Goal: Complete application form: Complete application form

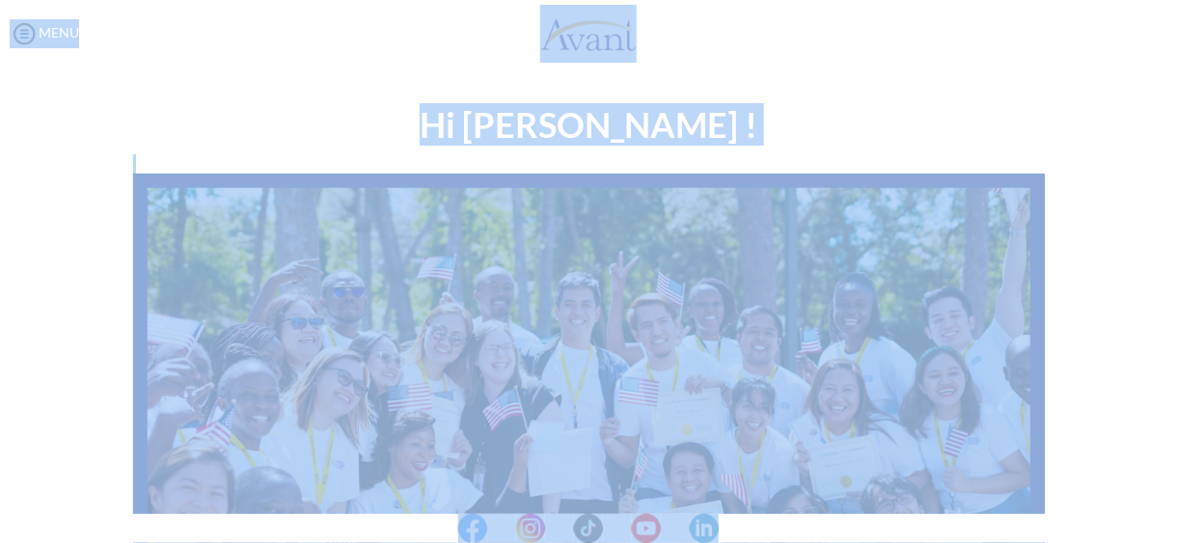
drag, startPoint x: 1173, startPoint y: 206, endPoint x: 1166, endPoint y: 273, distance: 68.0
click at [1166, 273] on body "Maintenance break. Please come back in 2 hours. MENU My Status What is the next…" at bounding box center [588, 271] width 1177 height 543
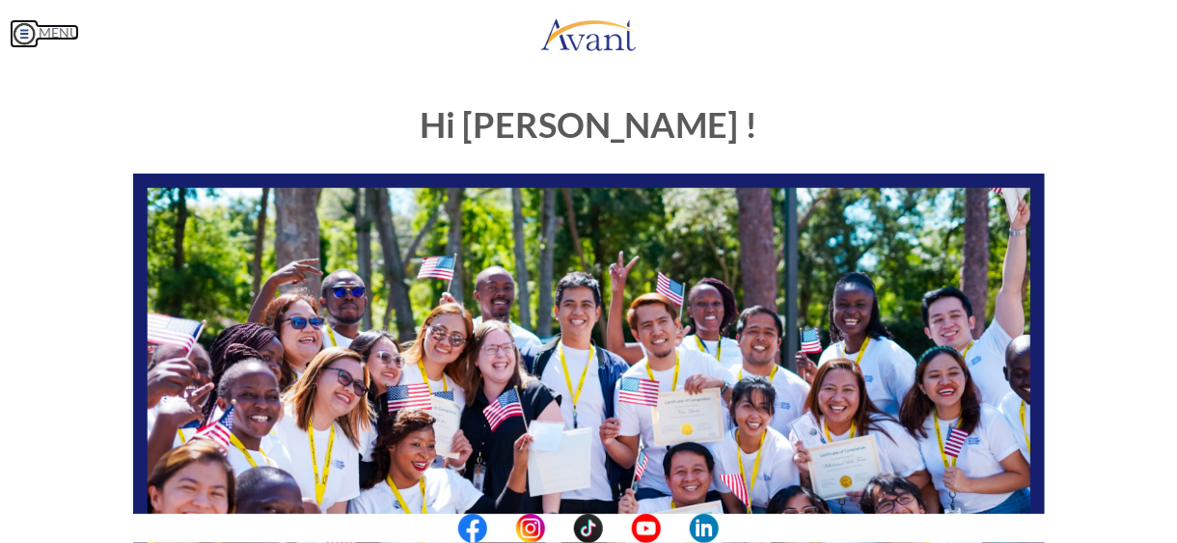
click at [32, 34] on img at bounding box center [24, 33] width 29 height 29
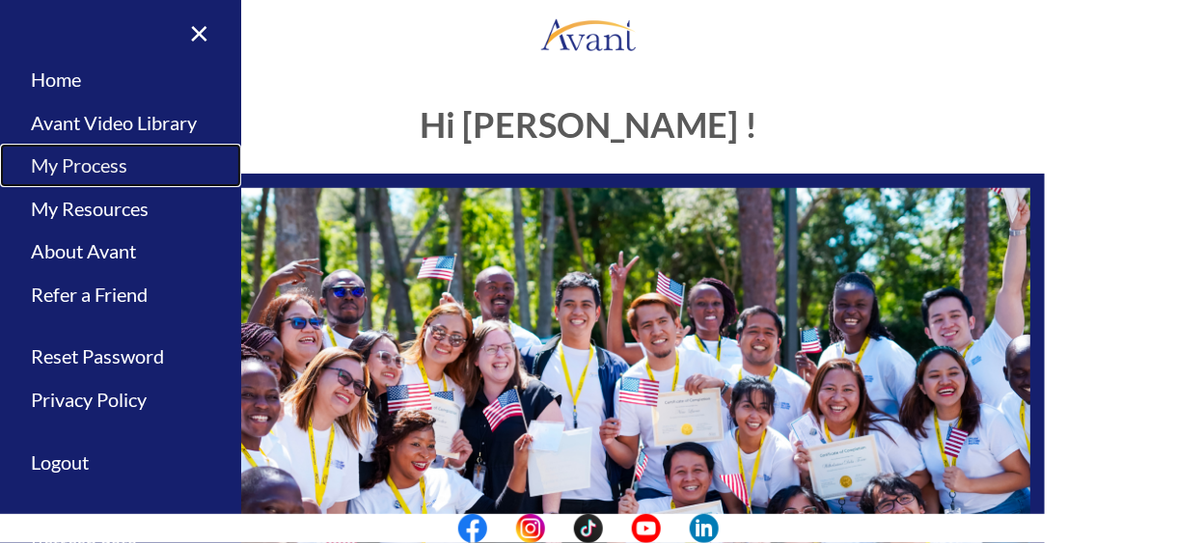
click at [87, 162] on link "My Process" at bounding box center [120, 165] width 241 height 43
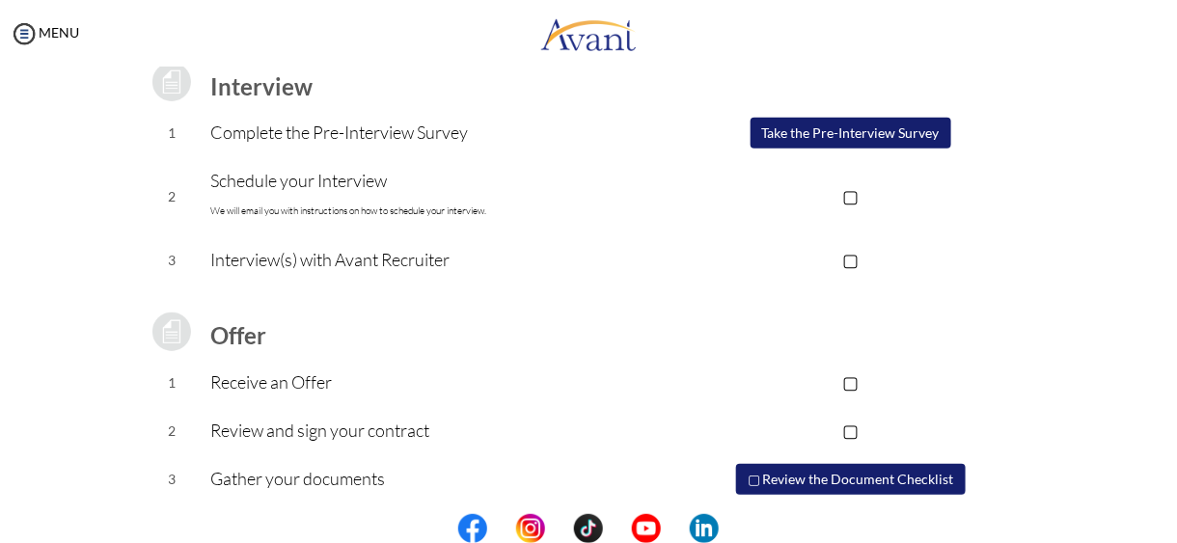
scroll to position [281, 0]
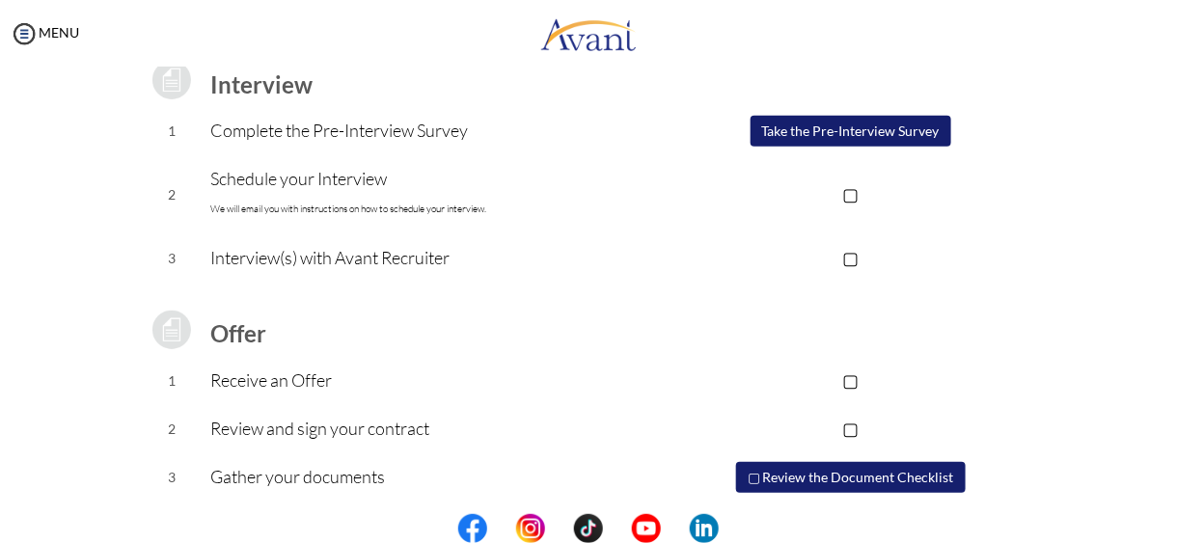
click at [852, 253] on p "▢" at bounding box center [850, 257] width 387 height 27
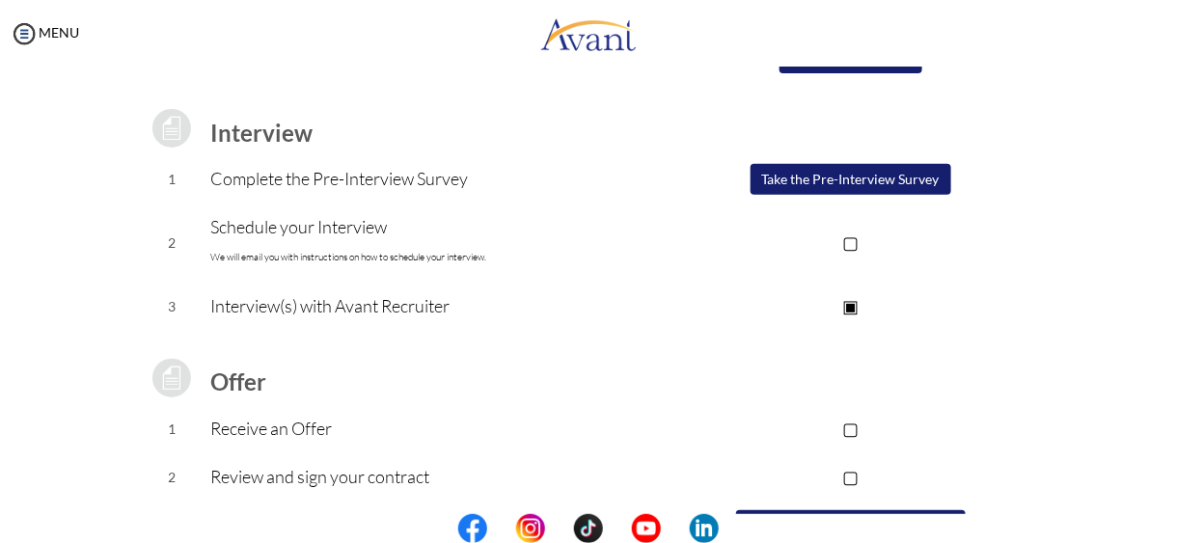
scroll to position [231, 0]
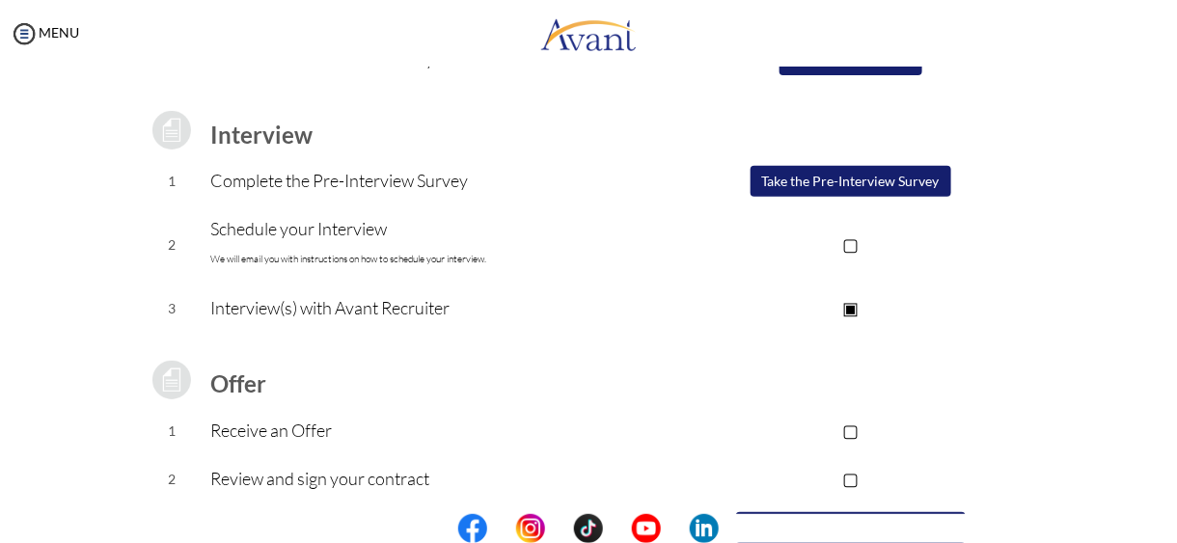
click at [822, 177] on button "Take the Pre-Interview Survey" at bounding box center [851, 181] width 201 height 31
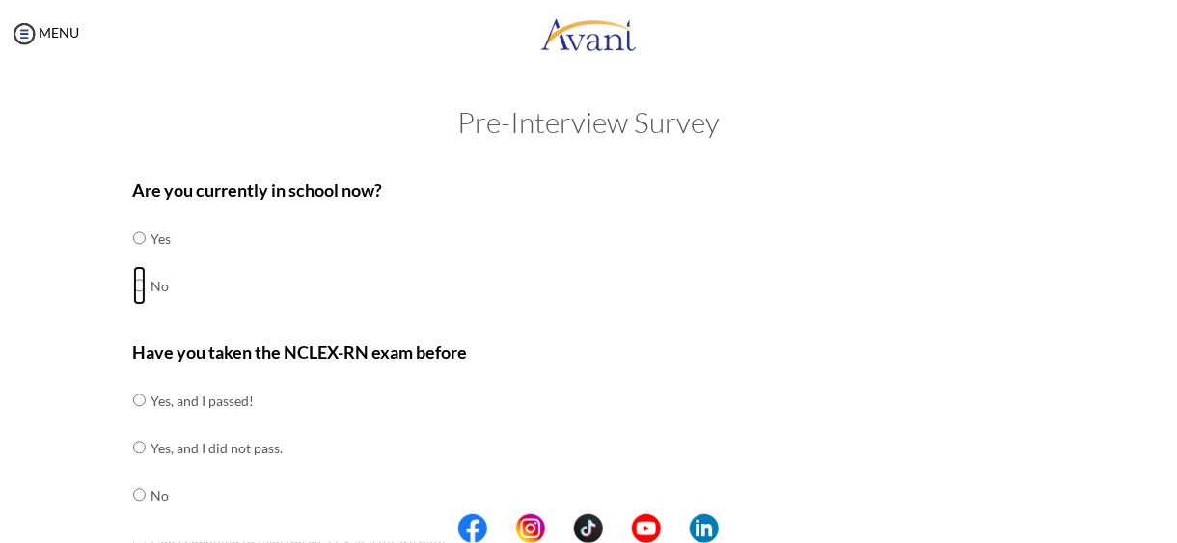
click at [133, 282] on input "radio" at bounding box center [139, 285] width 13 height 39
radio input "true"
click at [135, 496] on input "radio" at bounding box center [139, 495] width 13 height 39
radio input "true"
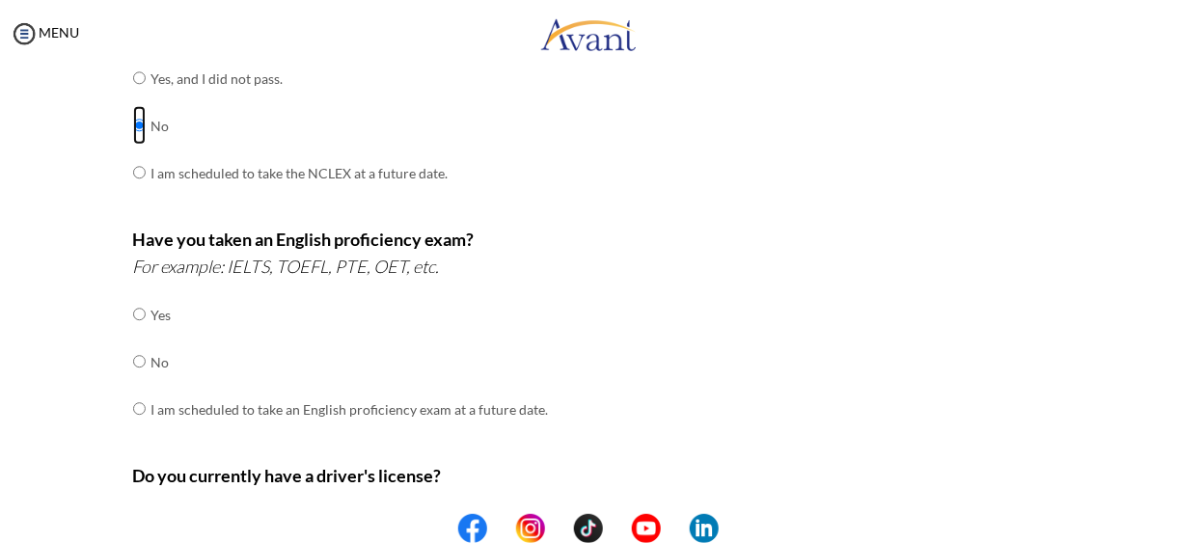
scroll to position [380, 0]
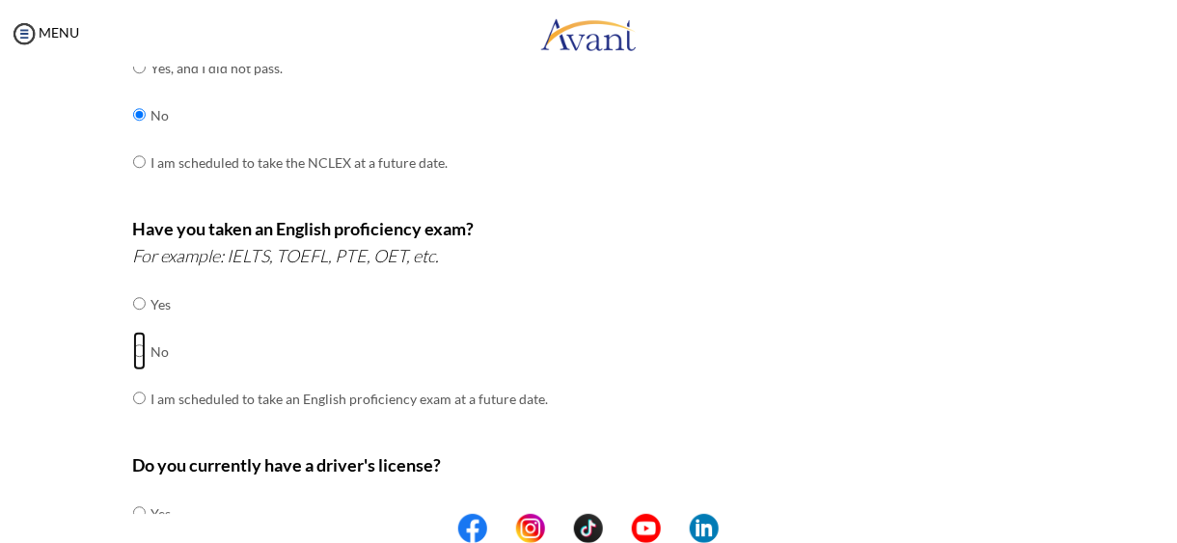
click at [136, 348] on input "radio" at bounding box center [139, 351] width 13 height 39
radio input "true"
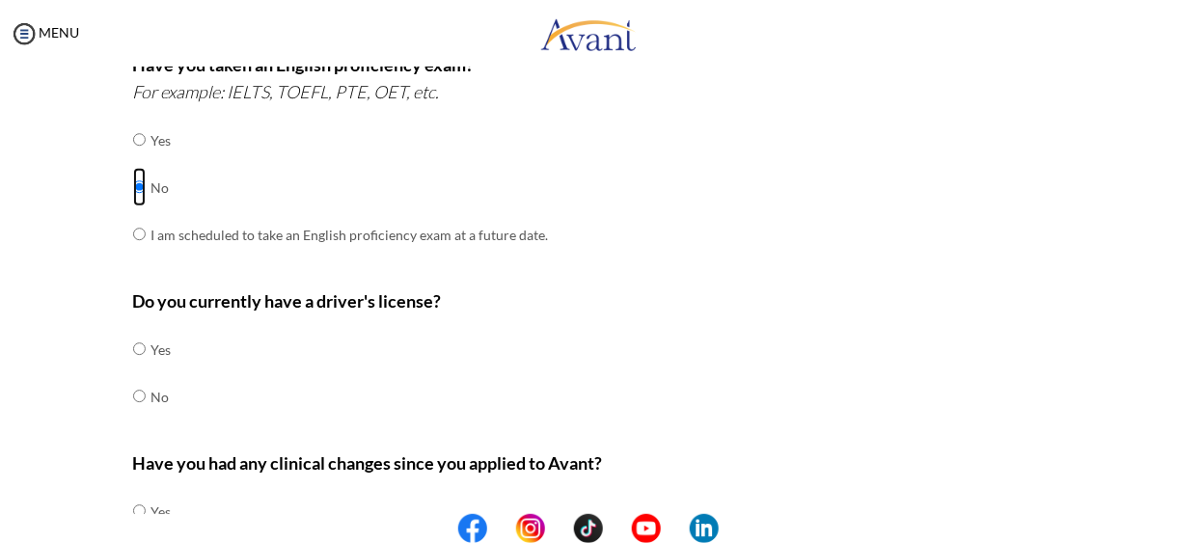
scroll to position [553, 0]
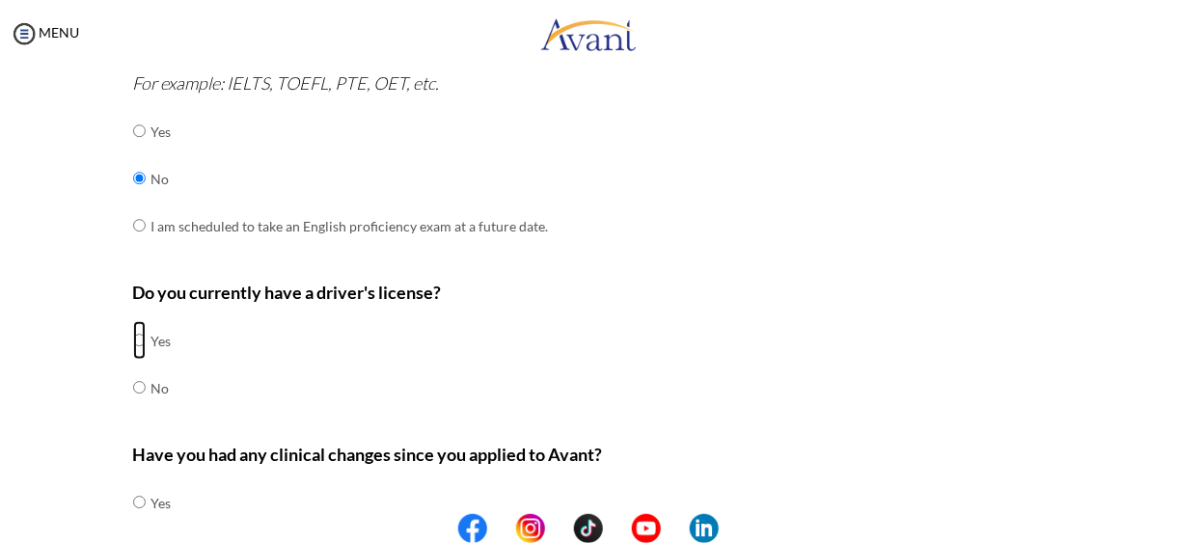
click at [133, 342] on input "radio" at bounding box center [139, 340] width 13 height 39
radio input "true"
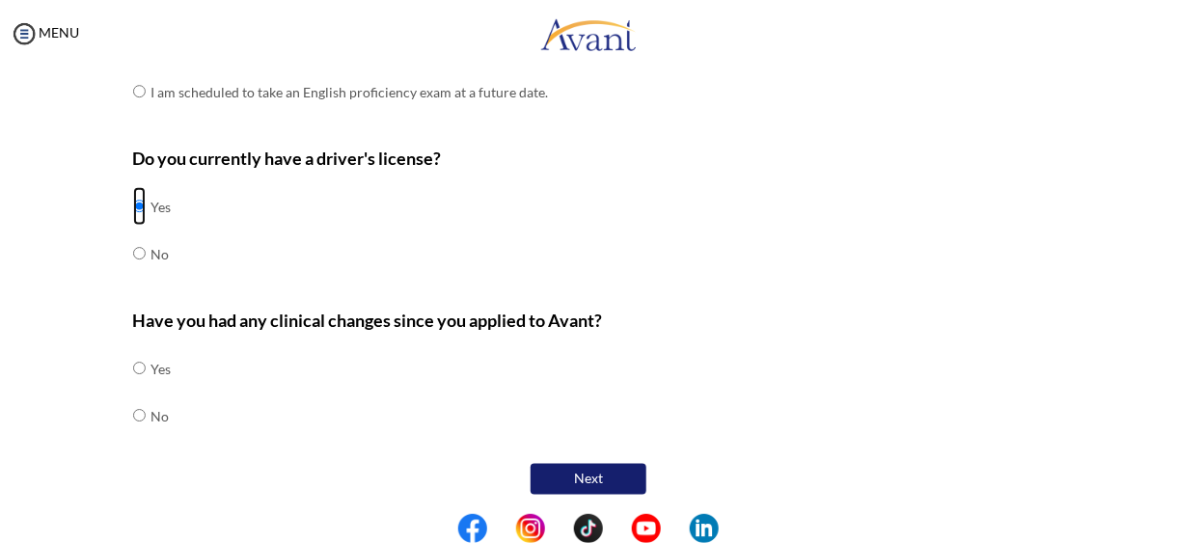
scroll to position [689, 0]
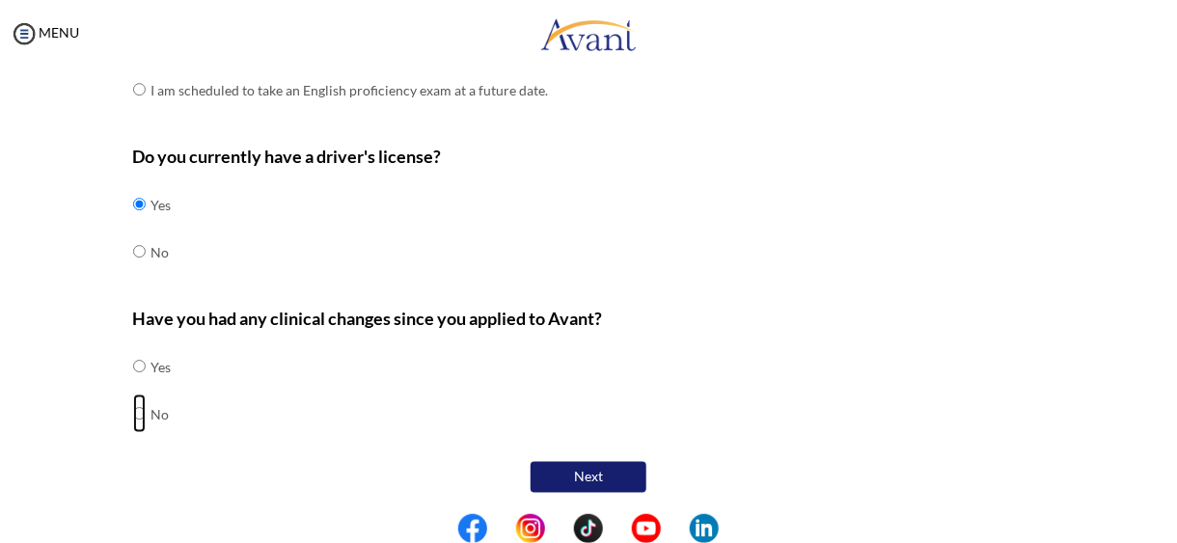
click at [133, 407] on input "radio" at bounding box center [139, 414] width 13 height 39
radio input "true"
click at [583, 469] on button "Next" at bounding box center [589, 477] width 116 height 31
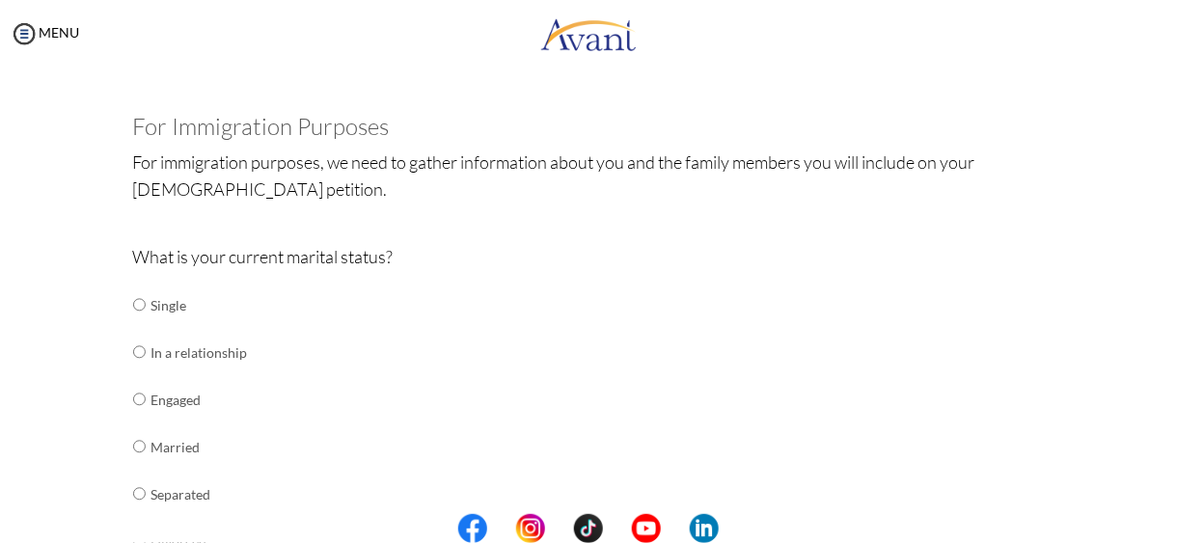
scroll to position [105, 0]
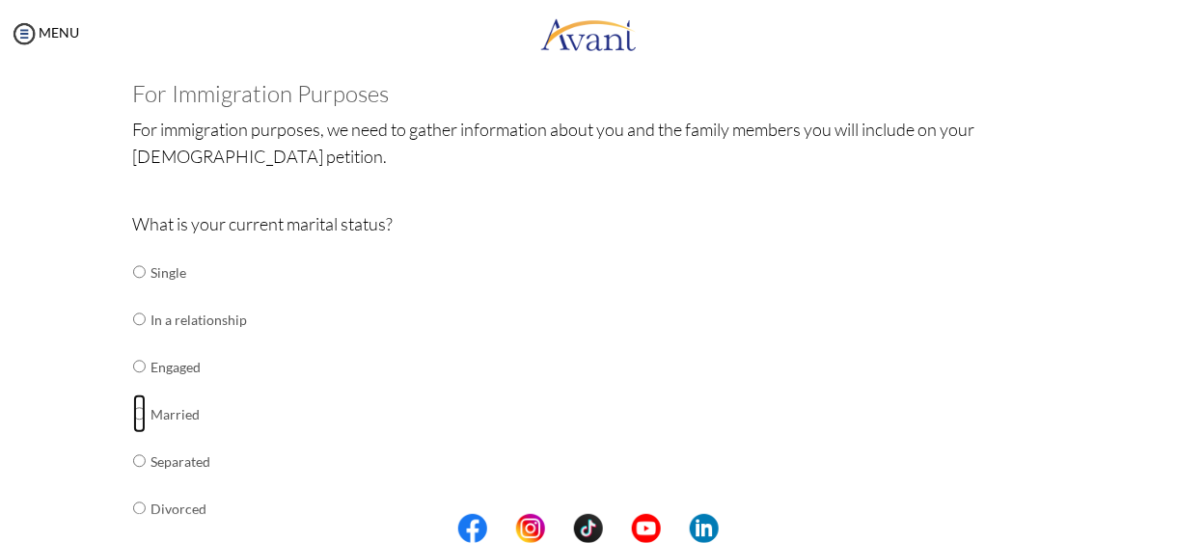
click at [133, 411] on input "radio" at bounding box center [139, 414] width 13 height 39
radio input "true"
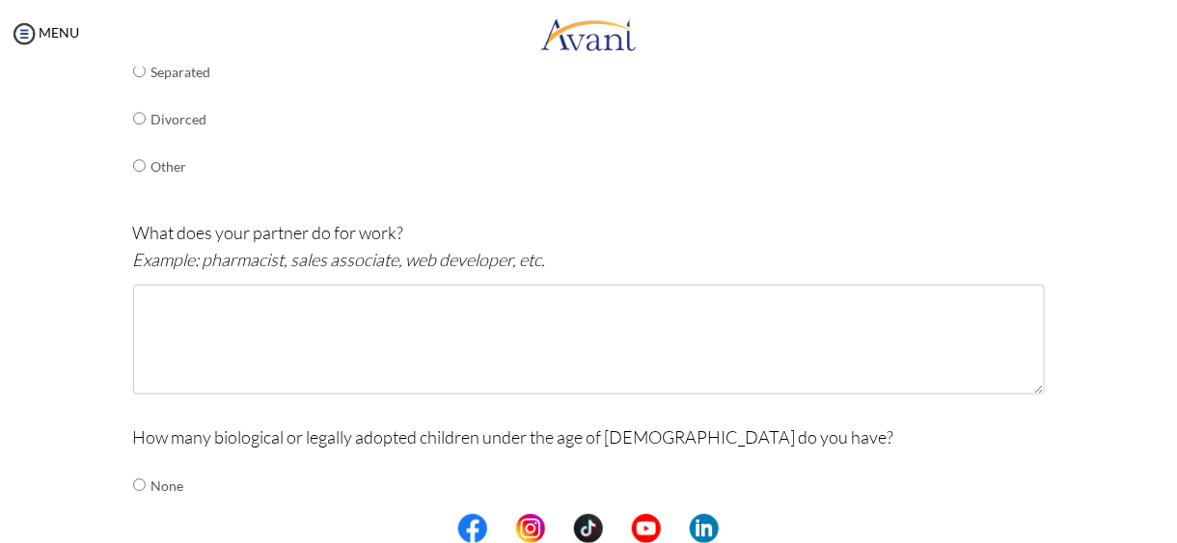
scroll to position [517, 0]
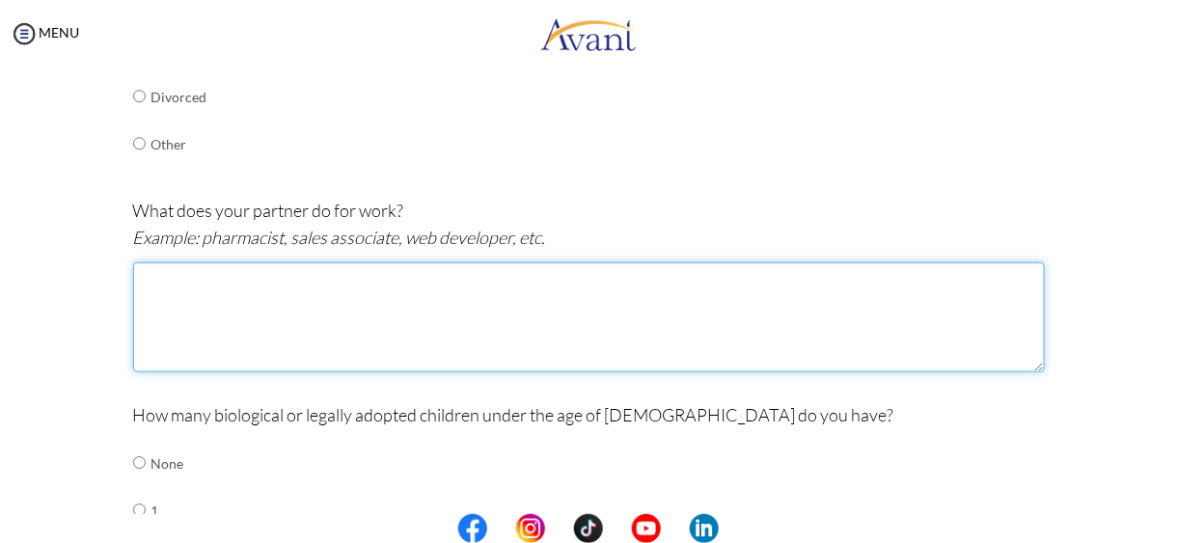
click at [226, 287] on textarea at bounding box center [589, 317] width 912 height 110
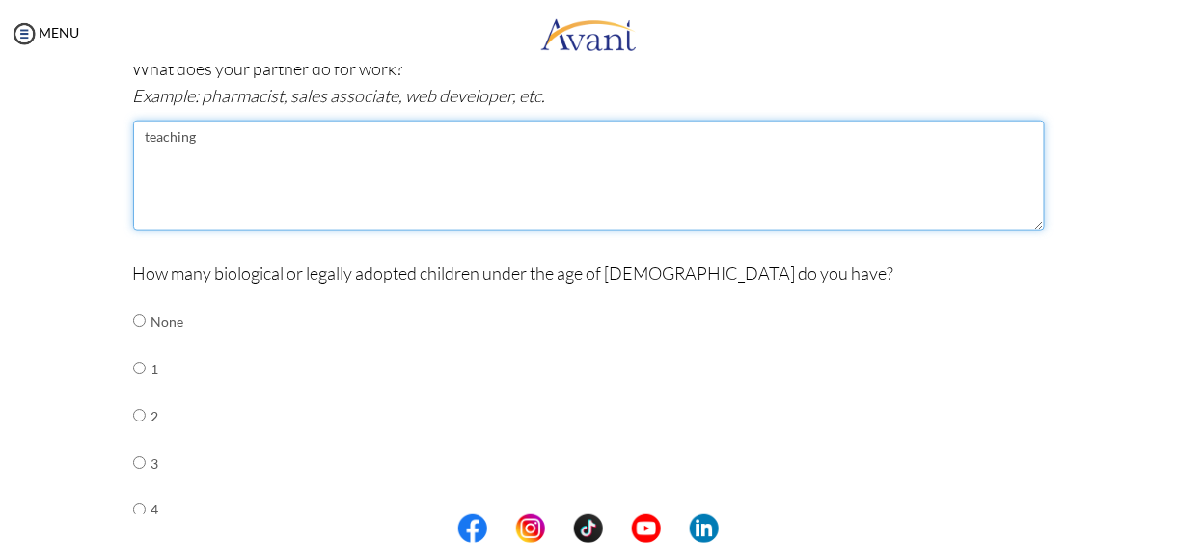
scroll to position [664, 0]
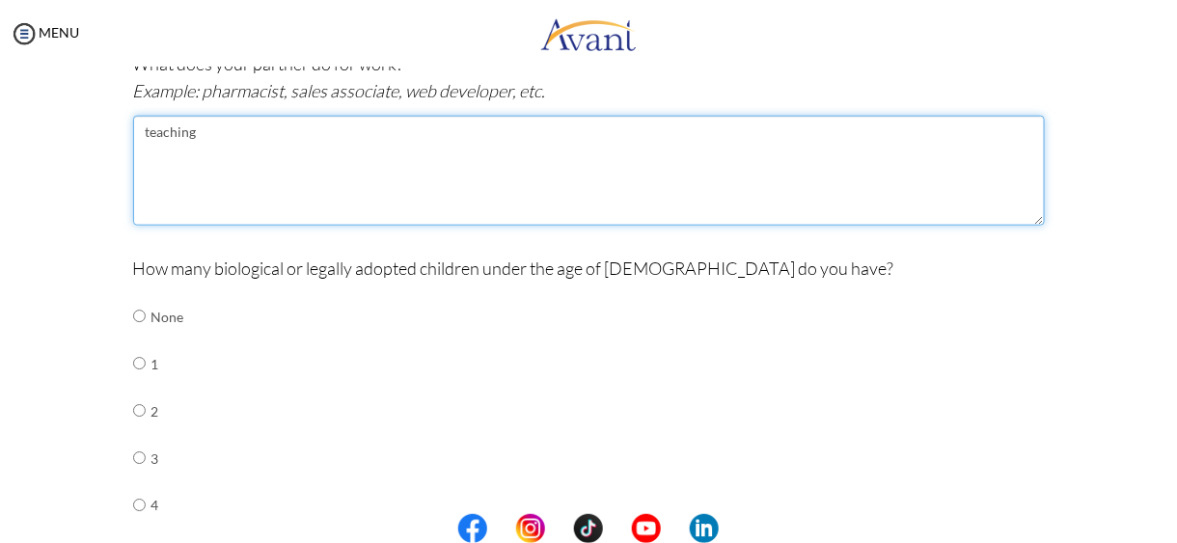
type textarea "teaching"
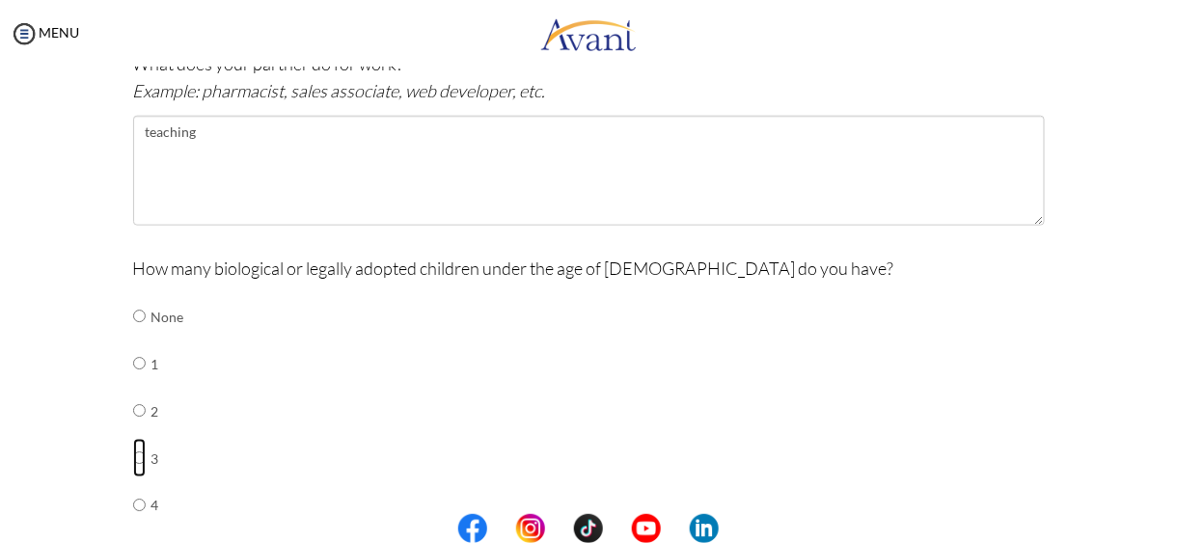
click at [133, 457] on input "radio" at bounding box center [139, 458] width 13 height 39
radio input "true"
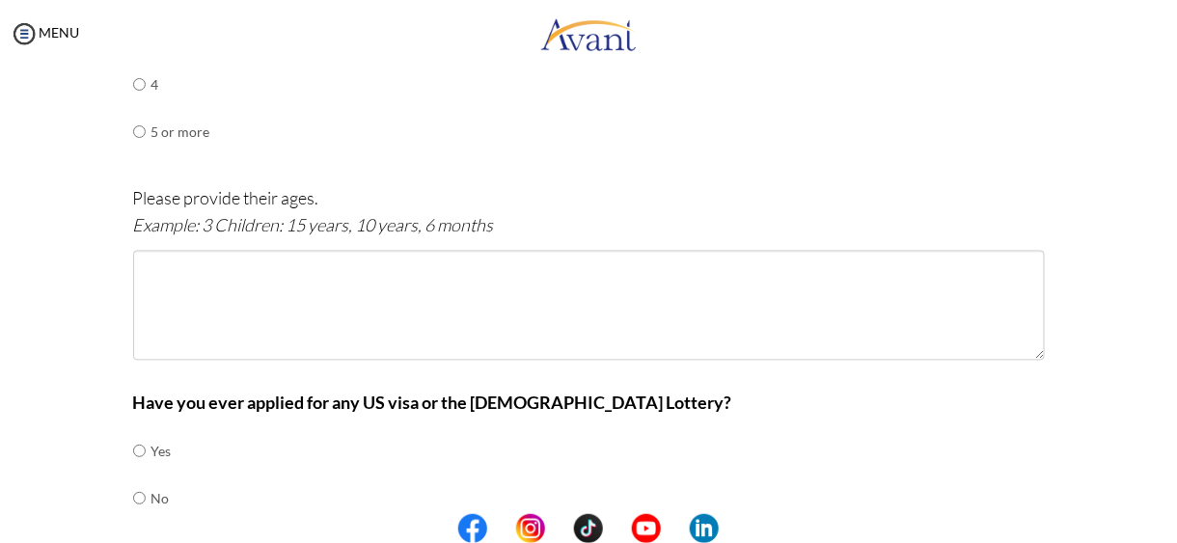
scroll to position [1108, 0]
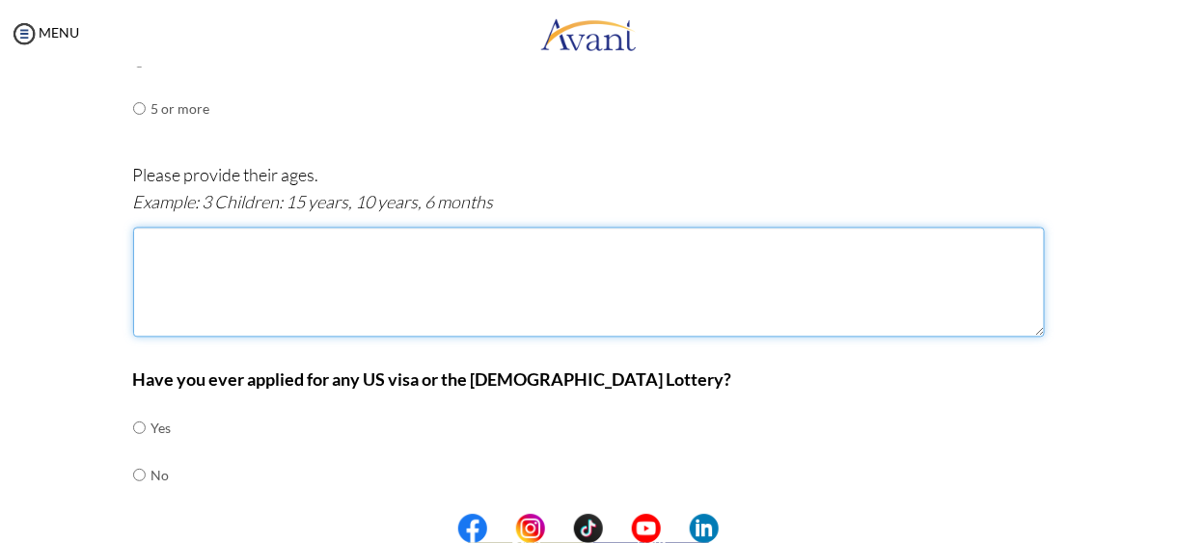
click at [220, 254] on textarea at bounding box center [589, 283] width 912 height 110
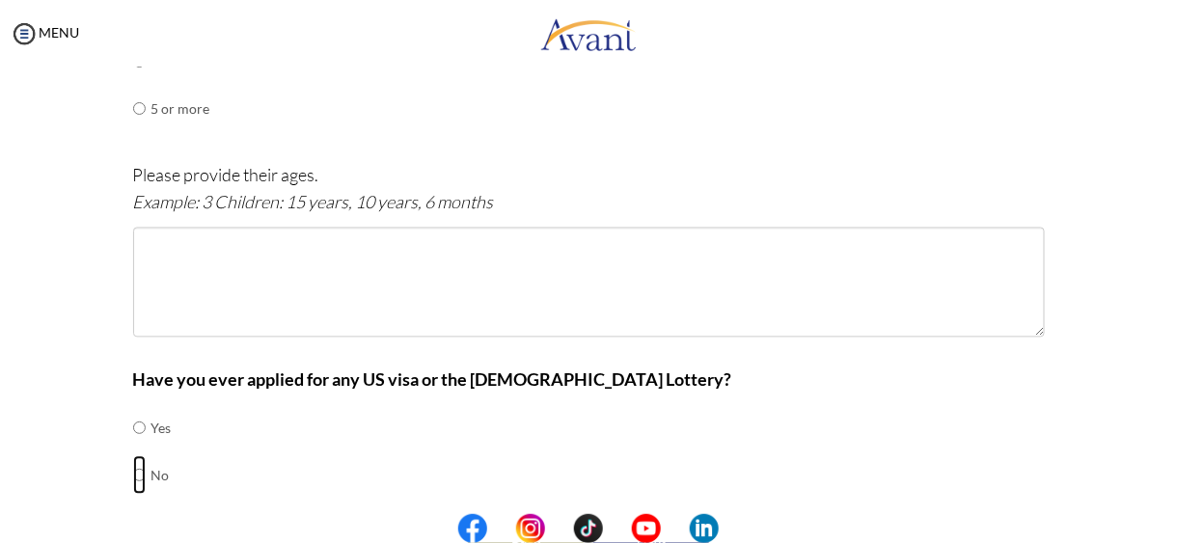
click at [133, 474] on input "radio" at bounding box center [139, 475] width 13 height 39
radio input "true"
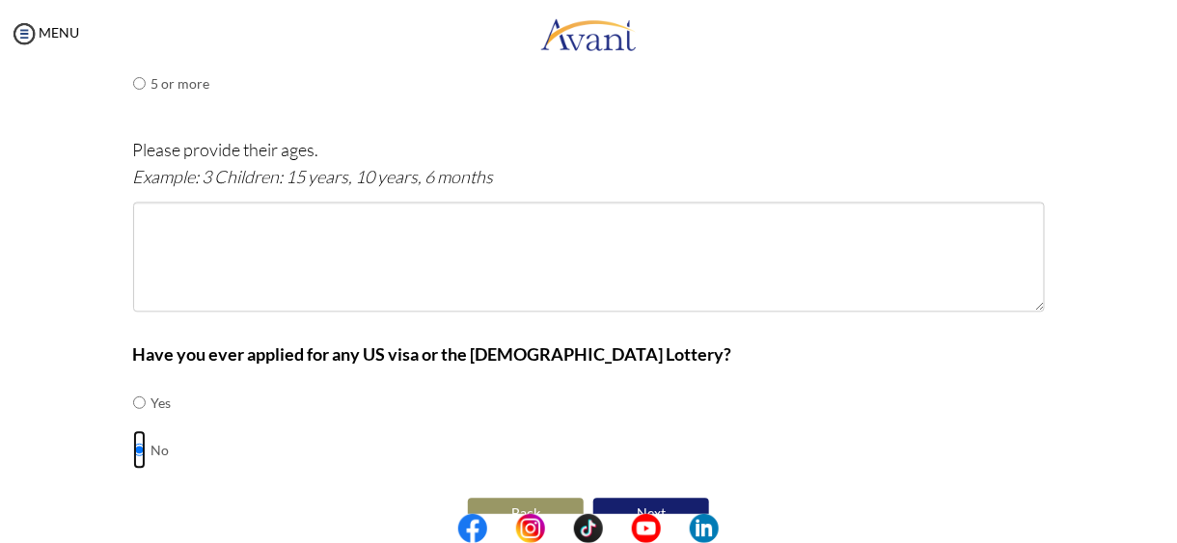
scroll to position [1168, 0]
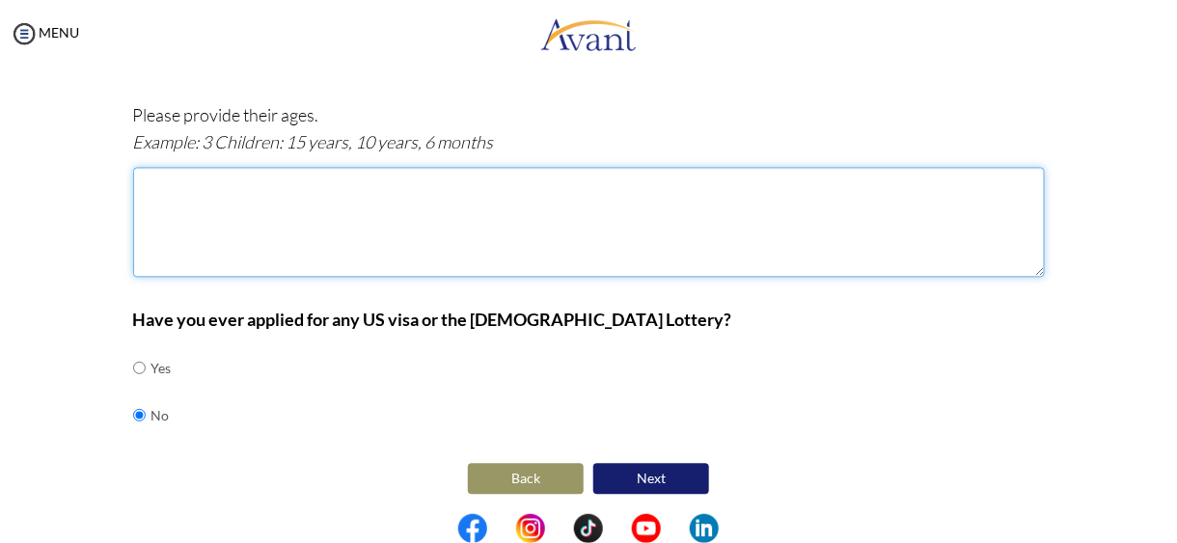
click at [344, 190] on textarea at bounding box center [589, 222] width 912 height 110
click at [157, 187] on textarea "13 children 11 years" at bounding box center [589, 222] width 912 height 110
click at [151, 178] on textarea "13 children 11 years" at bounding box center [589, 222] width 912 height 110
click at [259, 188] on textarea "3 children 11 years" at bounding box center [589, 222] width 912 height 110
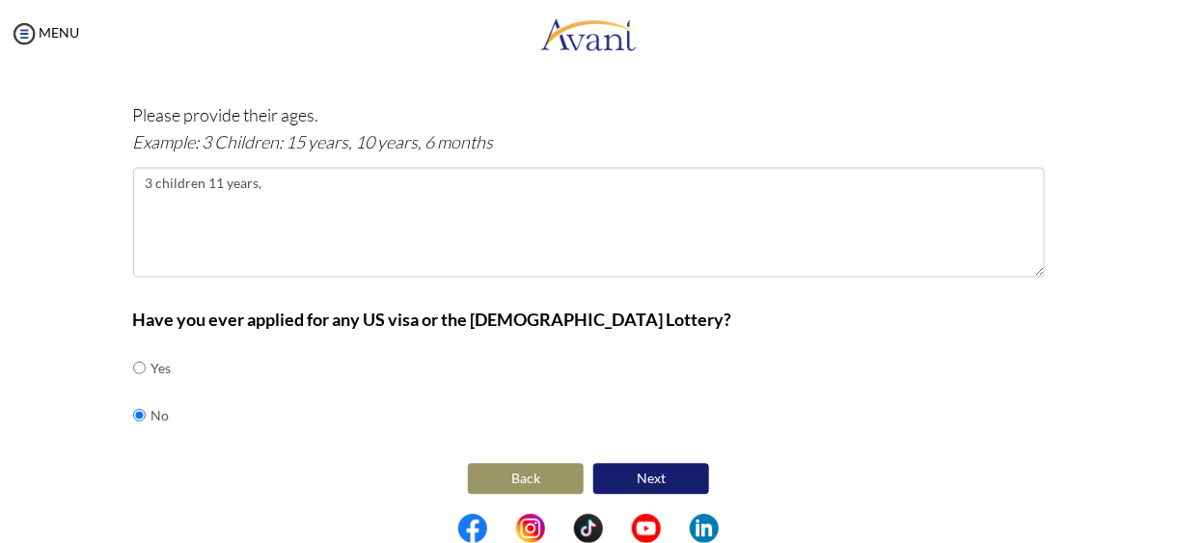
click at [0, 0] on div at bounding box center [0, 0] width 0 height 0
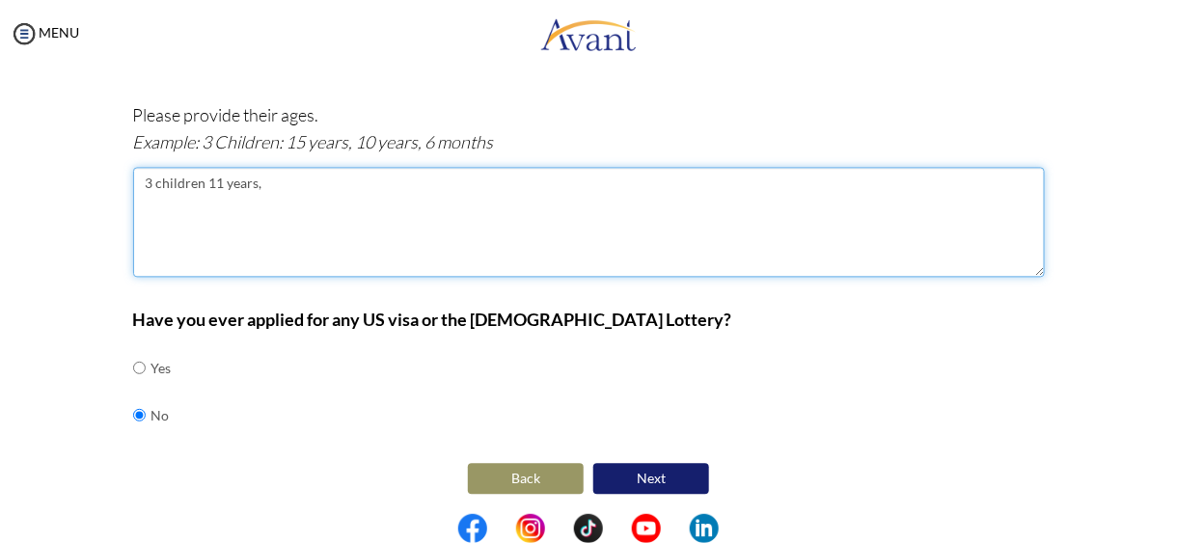
click at [300, 180] on textarea "3 children 11 years," at bounding box center [589, 222] width 912 height 110
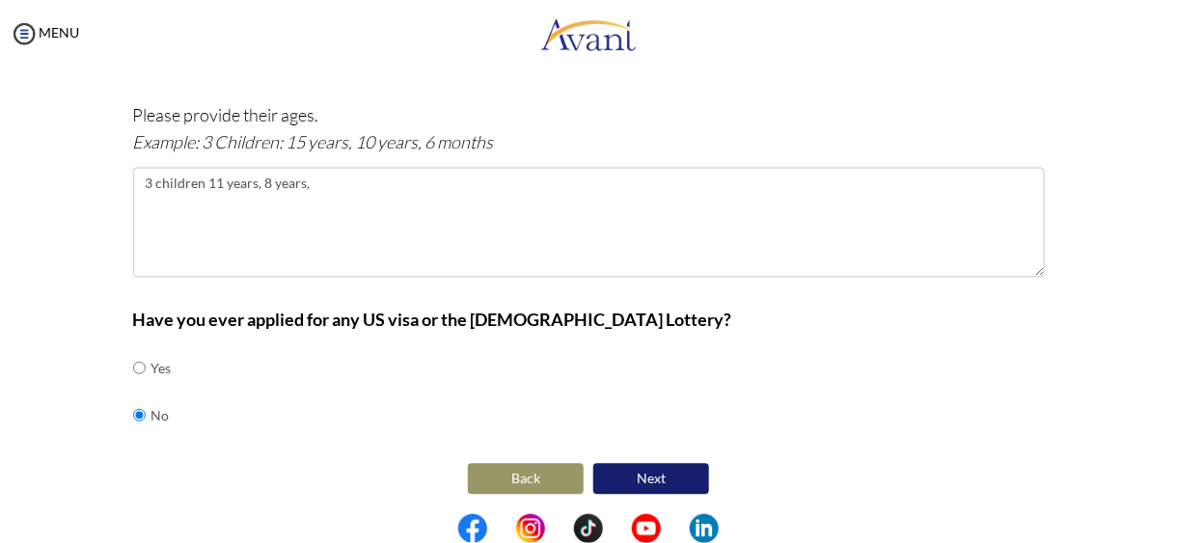
drag, startPoint x: 516, startPoint y: 237, endPoint x: 459, endPoint y: 197, distance: 69.9
click at [0, 0] on div at bounding box center [0, 0] width 0 height 0
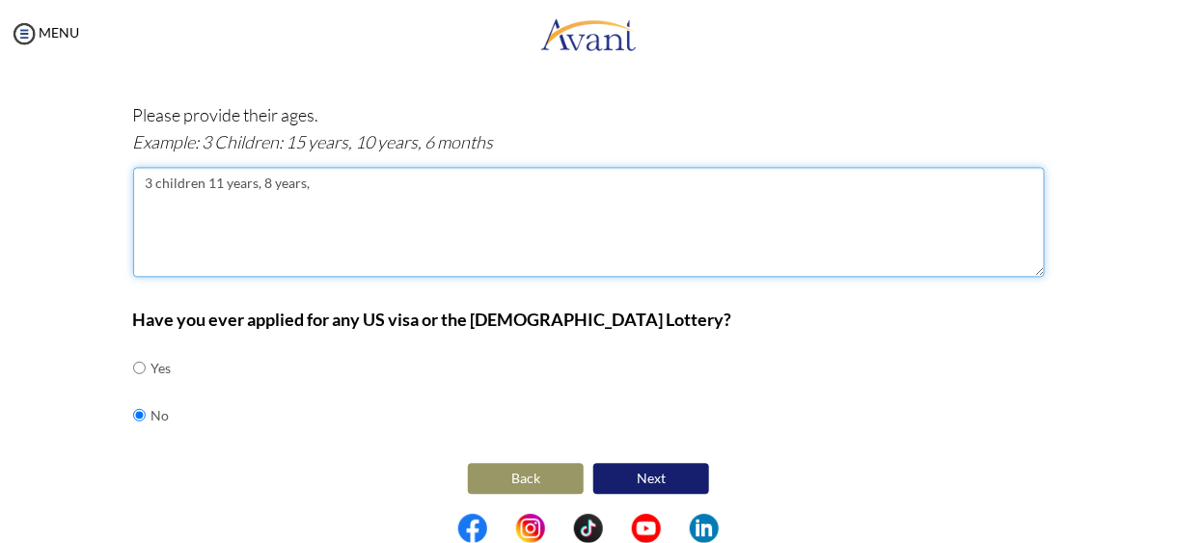
click at [327, 186] on textarea "3 children 11 years, 8 years," at bounding box center [589, 222] width 912 height 110
drag, startPoint x: 264, startPoint y: 178, endPoint x: 255, endPoint y: 177, distance: 9.7
click at [255, 177] on textarea "3 children 11 years, 8 years, 5 years" at bounding box center [589, 222] width 912 height 110
type textarea "3 children 11 years,7 years, 5 years"
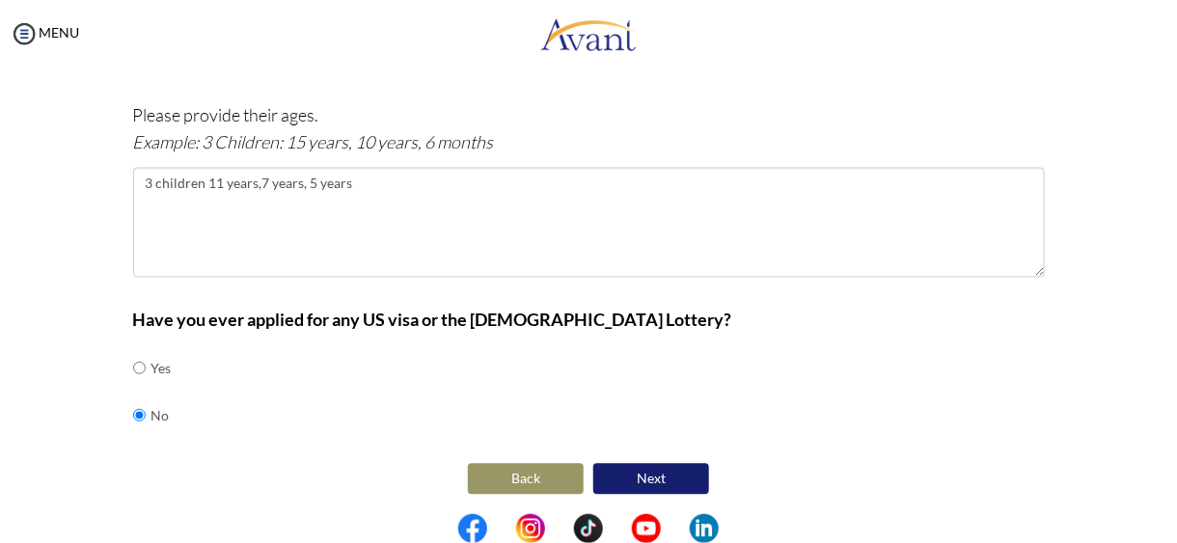
click at [0, 0] on div at bounding box center [0, 0] width 0 height 0
click at [643, 471] on button "Next" at bounding box center [651, 478] width 116 height 31
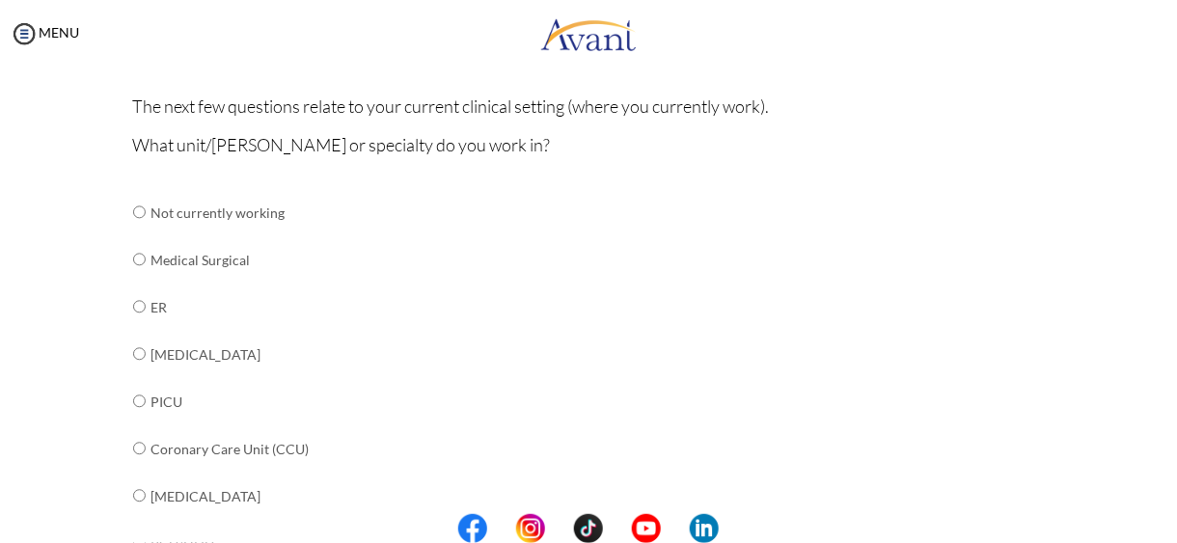
scroll to position [169, 0]
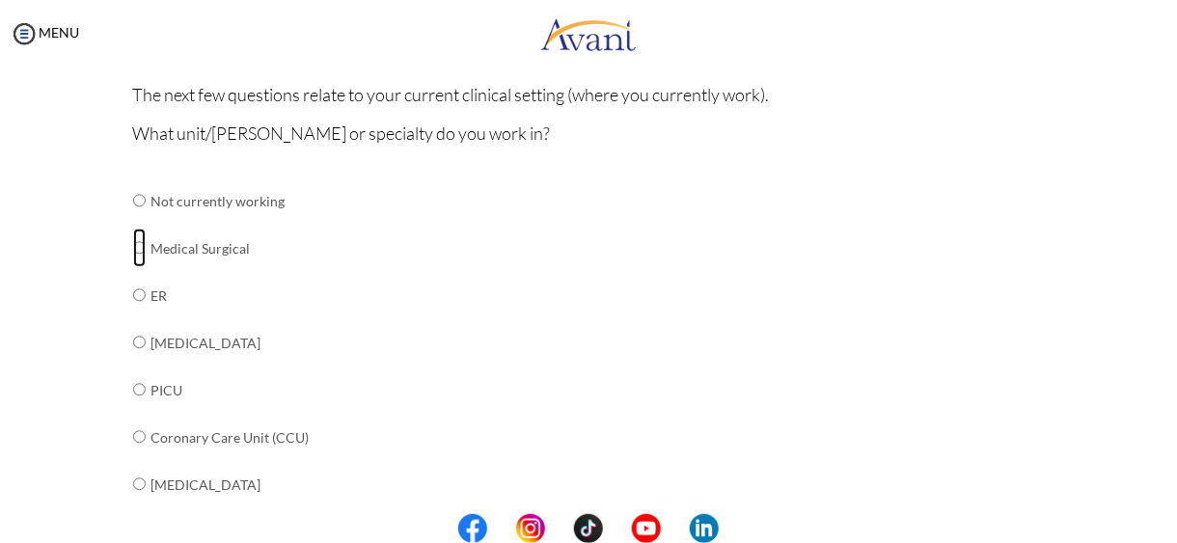
click at [133, 249] on input "radio" at bounding box center [139, 248] width 13 height 39
radio input "true"
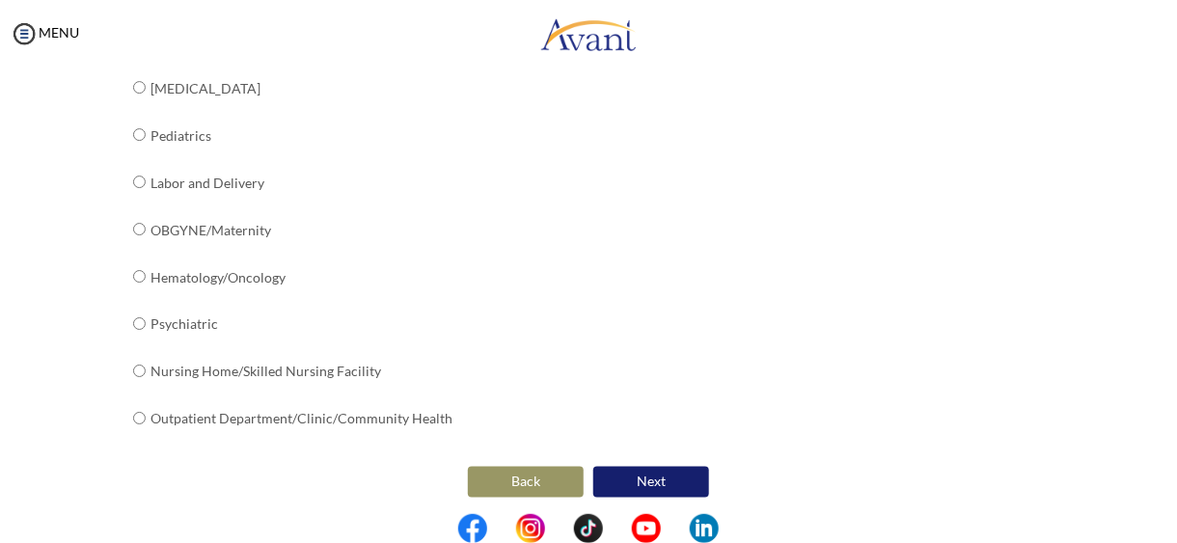
scroll to position [852, 0]
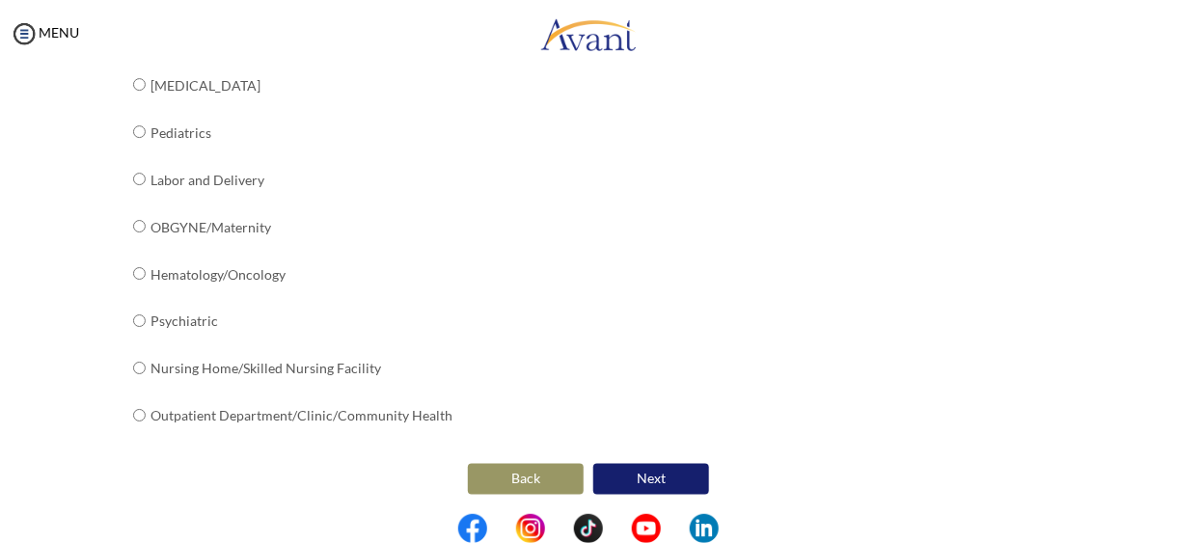
click at [653, 470] on button "Next" at bounding box center [651, 479] width 116 height 31
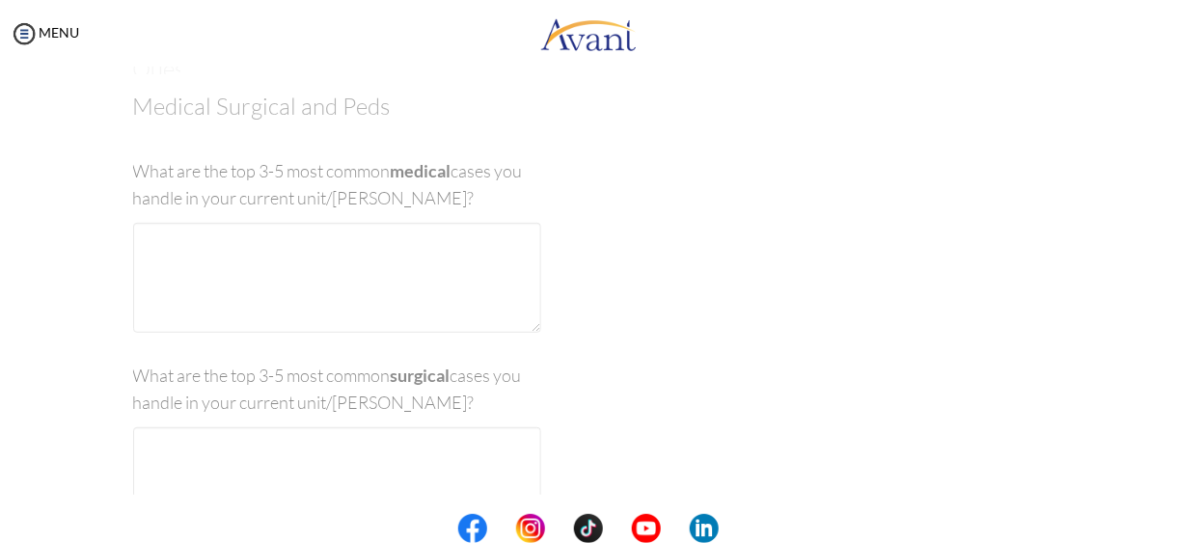
scroll to position [39, 0]
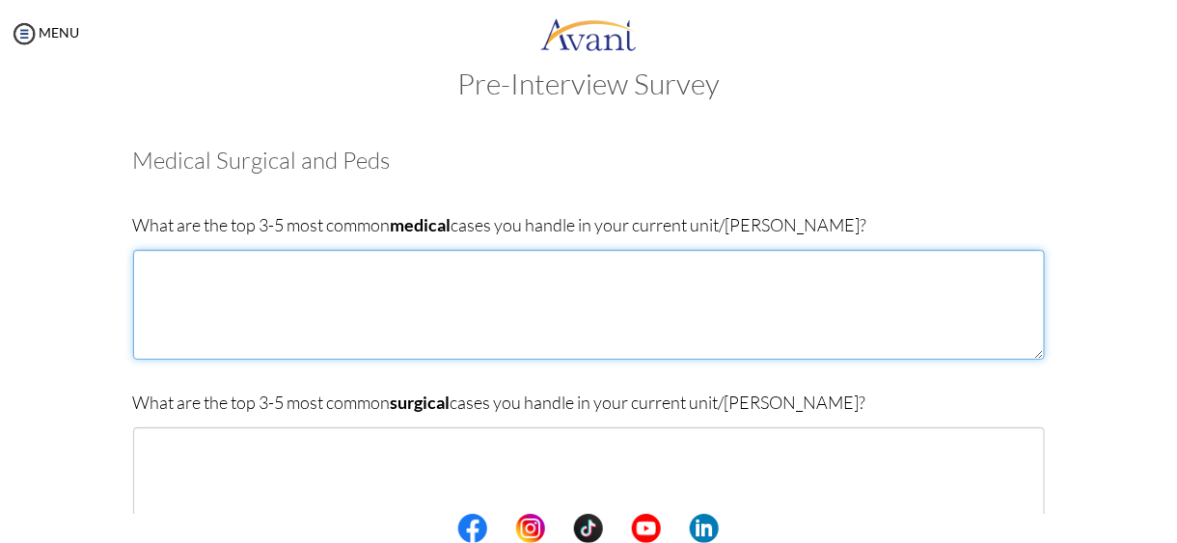
click at [334, 269] on textarea at bounding box center [589, 305] width 912 height 110
type textarea "a"
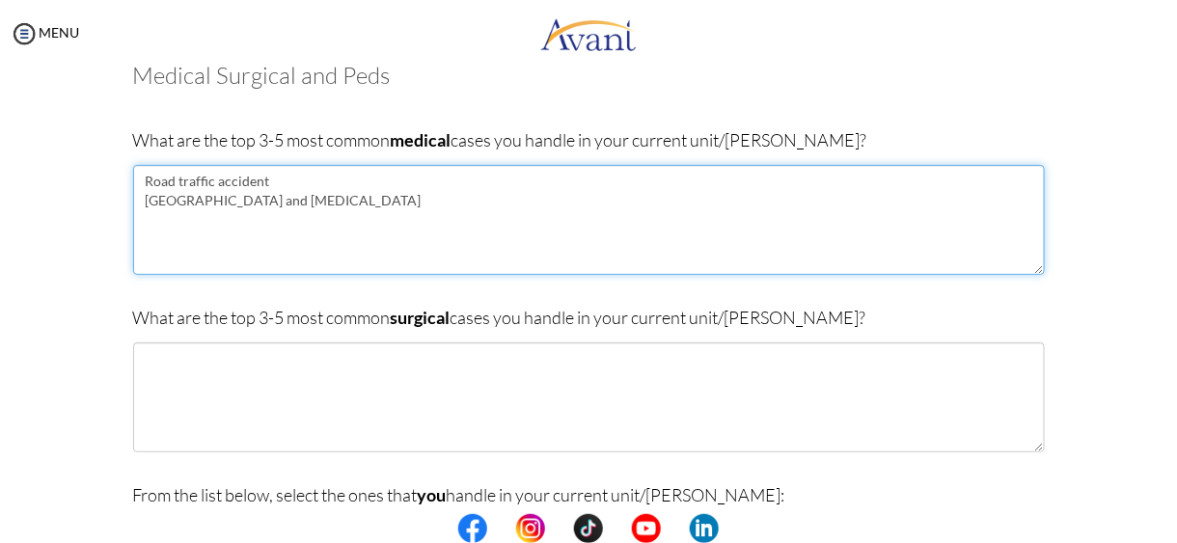
scroll to position [135, 0]
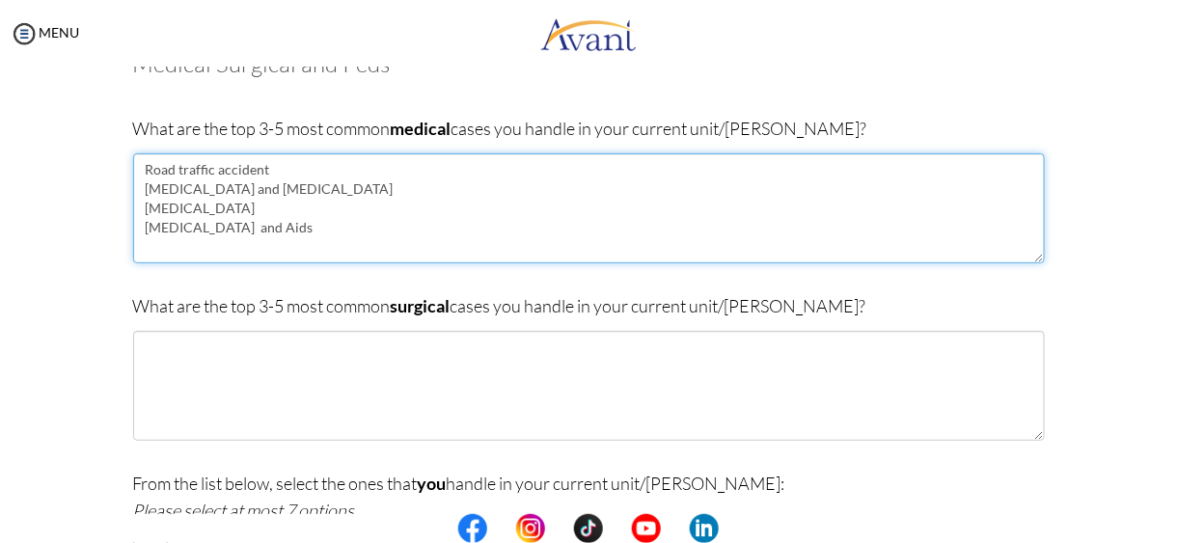
type textarea "Road traffic accident [MEDICAL_DATA] and [MEDICAL_DATA] [MEDICAL_DATA] [MEDICAL…"
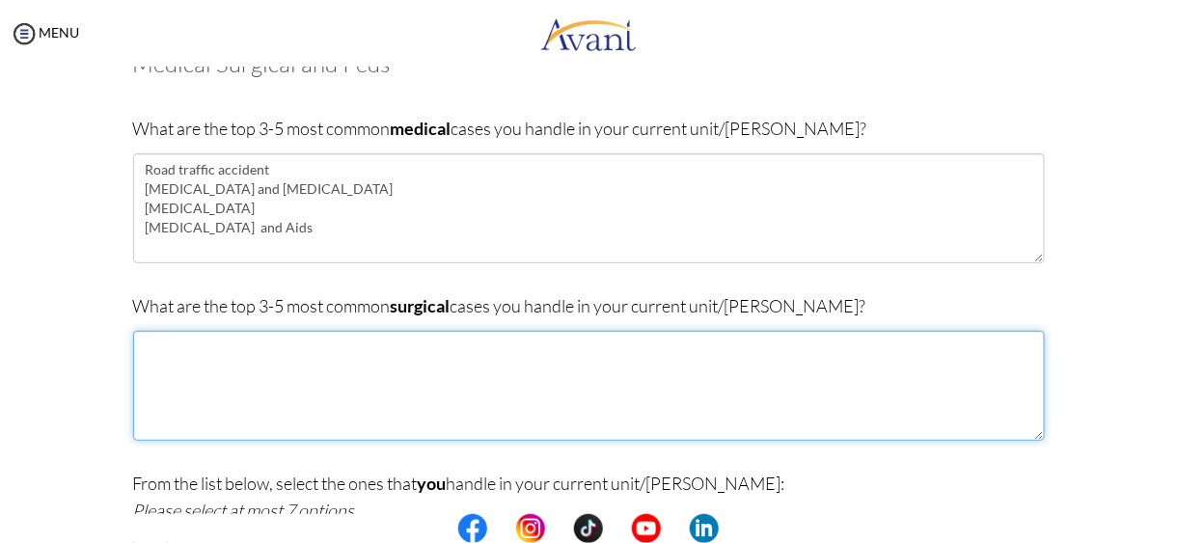
click at [206, 362] on textarea at bounding box center [589, 386] width 912 height 110
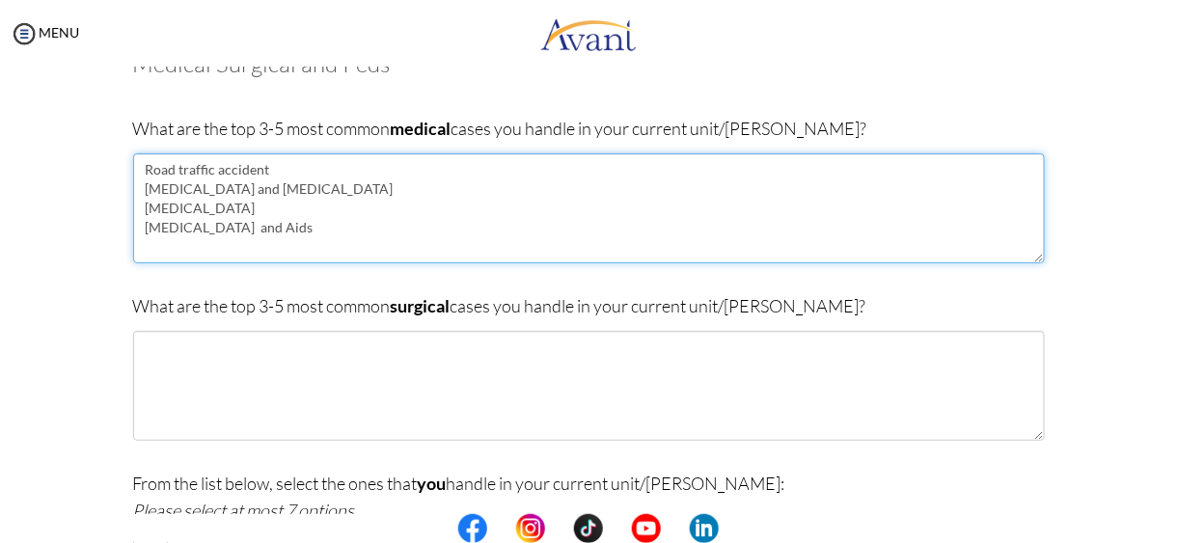
drag, startPoint x: 139, startPoint y: 165, endPoint x: 269, endPoint y: 175, distance: 130.6
click at [269, 175] on textarea "Road traffic accident [MEDICAL_DATA] and [MEDICAL_DATA] [MEDICAL_DATA] [MEDICAL…" at bounding box center [589, 208] width 912 height 110
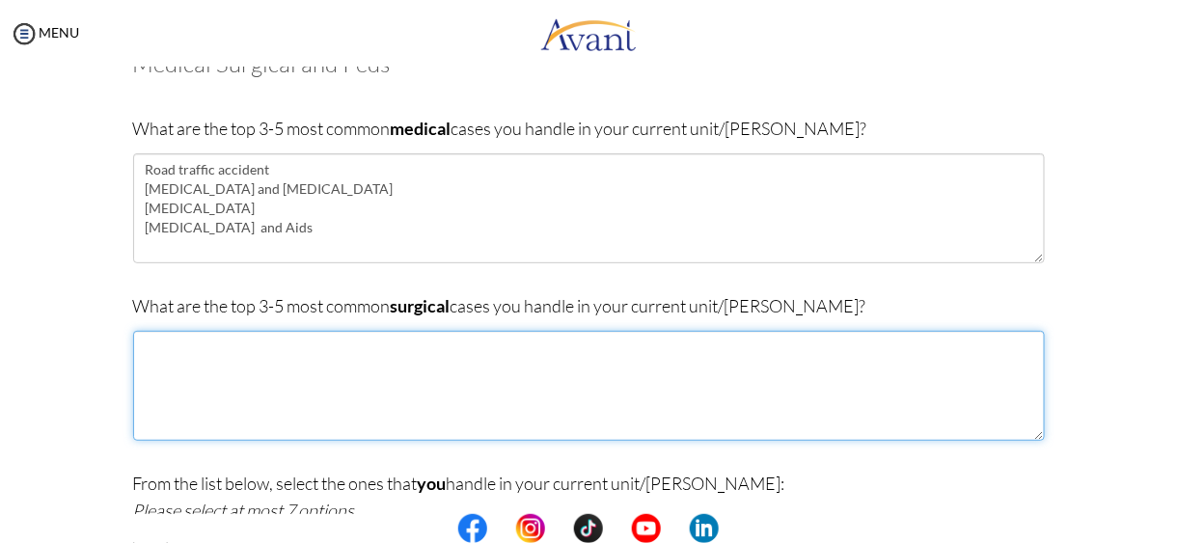
click at [186, 353] on textarea at bounding box center [589, 386] width 912 height 110
paste textarea "Road traffic accident"
type textarea "Road traffic accident"
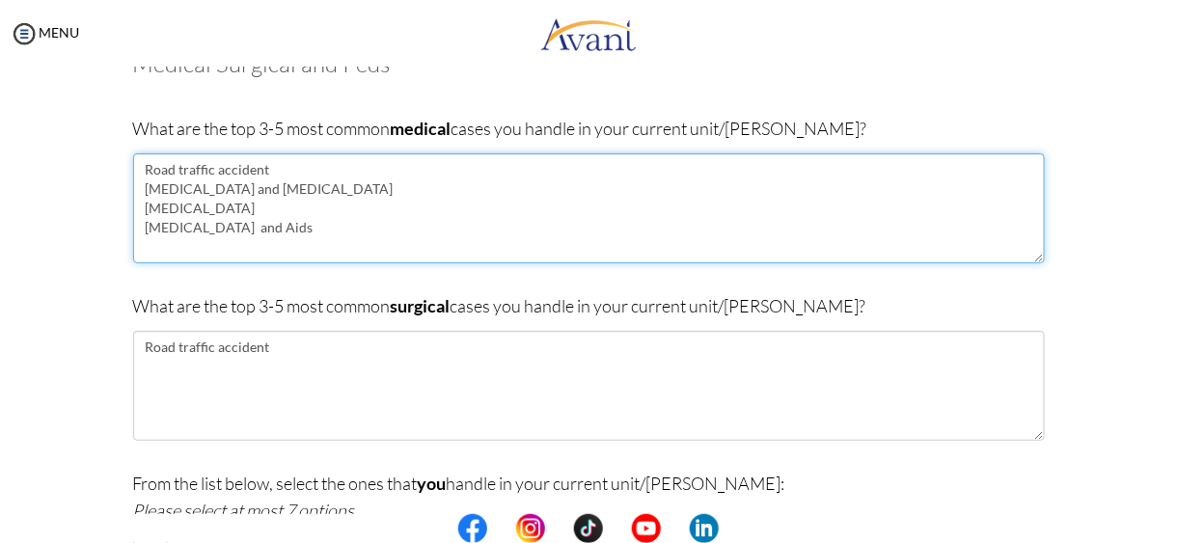
drag, startPoint x: 142, startPoint y: 170, endPoint x: 265, endPoint y: 170, distance: 123.5
click at [265, 170] on textarea "Road traffic accident [MEDICAL_DATA] and [MEDICAL_DATA] [MEDICAL_DATA] [MEDICAL…" at bounding box center [589, 208] width 912 height 110
type textarea "[MEDICAL_DATA] and [MEDICAL_DATA] [MEDICAL_DATA] [MEDICAL_DATA] and Aids"
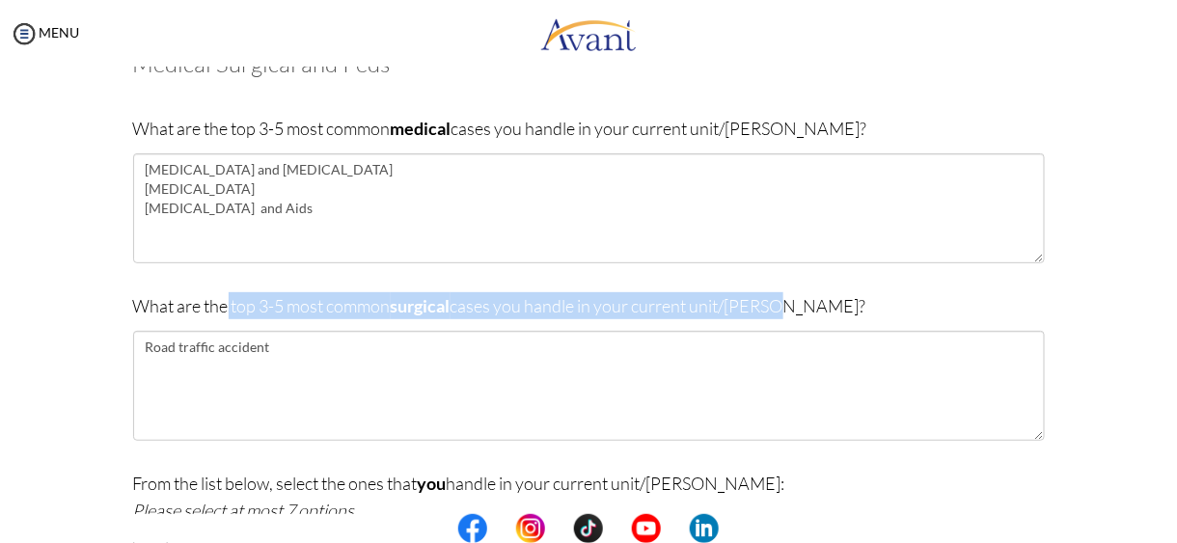
drag, startPoint x: 225, startPoint y: 301, endPoint x: 792, endPoint y: 302, distance: 567.3
click at [792, 302] on p "What are the top 3-5 most common surgical cases you handle in your current unit…" at bounding box center [589, 305] width 912 height 27
copy p "top 3-5 most common surgical cases you handle in your current unit/[PERSON_NAME…"
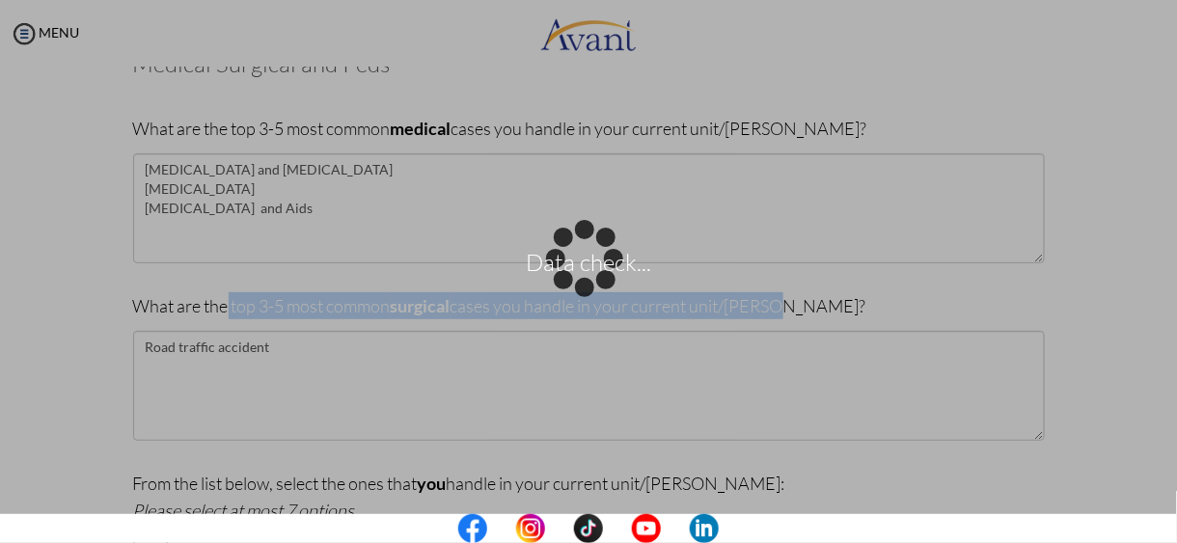
click at [517, 280] on p "Data check..." at bounding box center [588, 272] width 1177 height 46
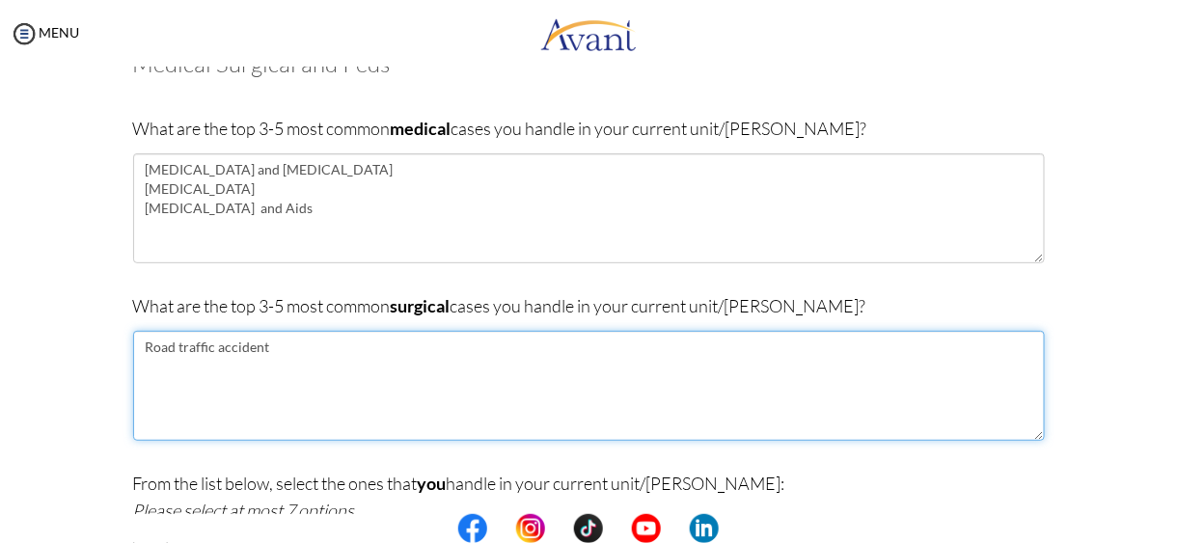
click at [218, 370] on textarea "Road traffic accident" at bounding box center [589, 386] width 912 height 110
click at [297, 354] on textarea "Road traffic accident" at bounding box center [589, 386] width 912 height 110
paste textarea "Hernias"
drag, startPoint x: 273, startPoint y: 353, endPoint x: 133, endPoint y: 333, distance: 141.4
click at [133, 333] on textarea "Road traffic accident Hernias" at bounding box center [589, 386] width 912 height 110
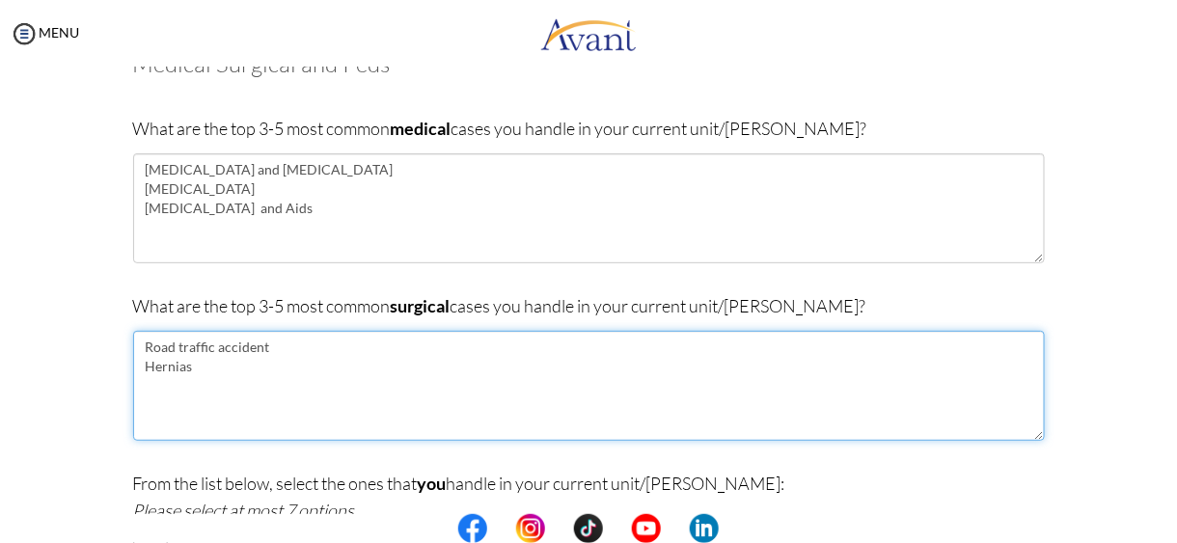
paste textarea "Trauma Cases"
click at [192, 366] on textarea "Trauma Cases Hernias" at bounding box center [589, 386] width 912 height 110
paste textarea "Obstetric"
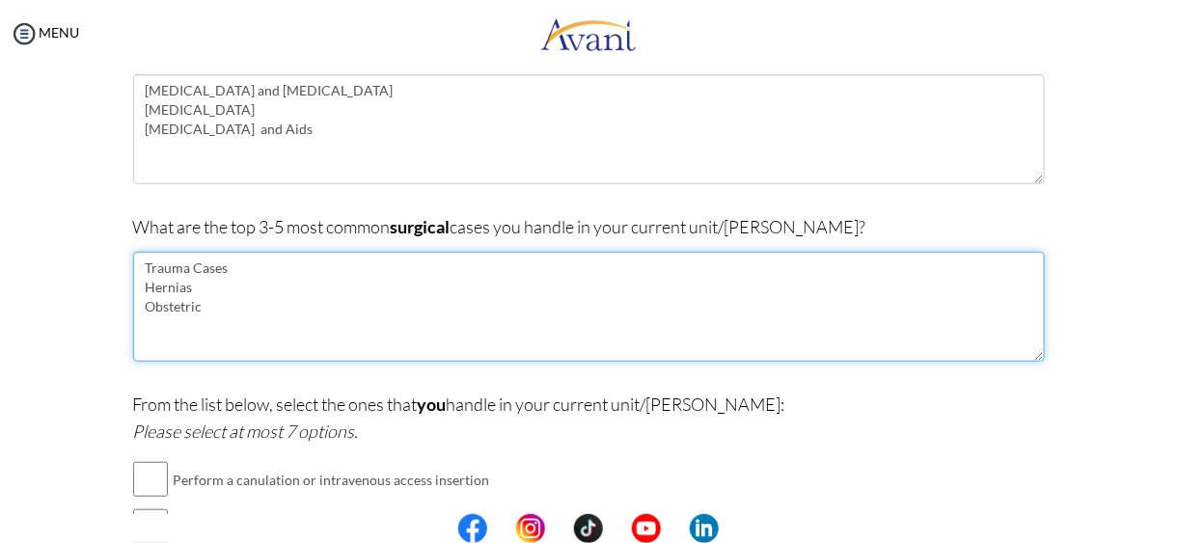
scroll to position [180, 0]
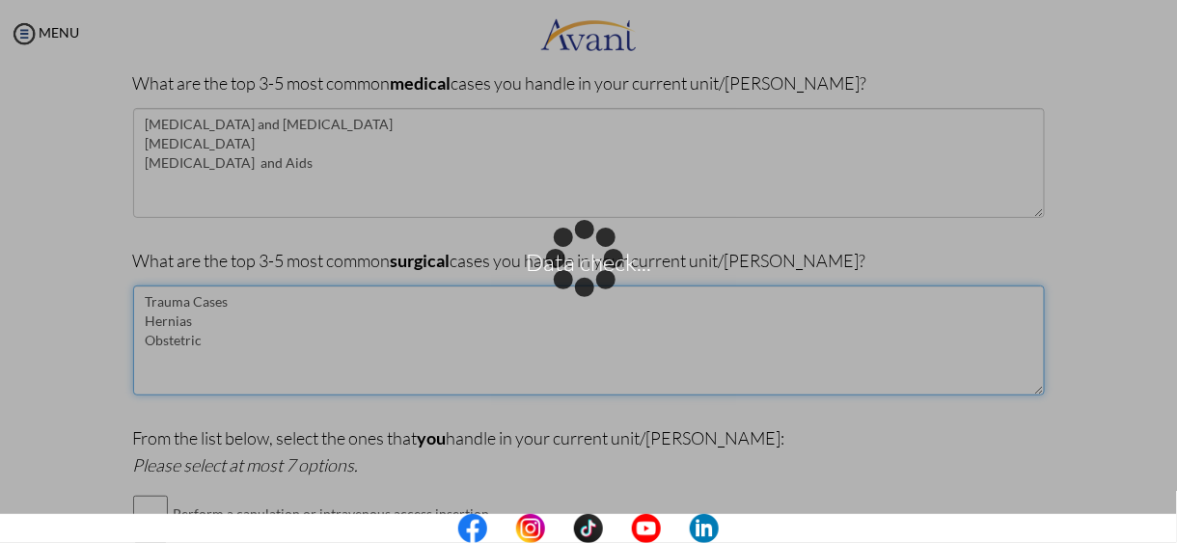
paste textarea "[MEDICAL_DATA]"
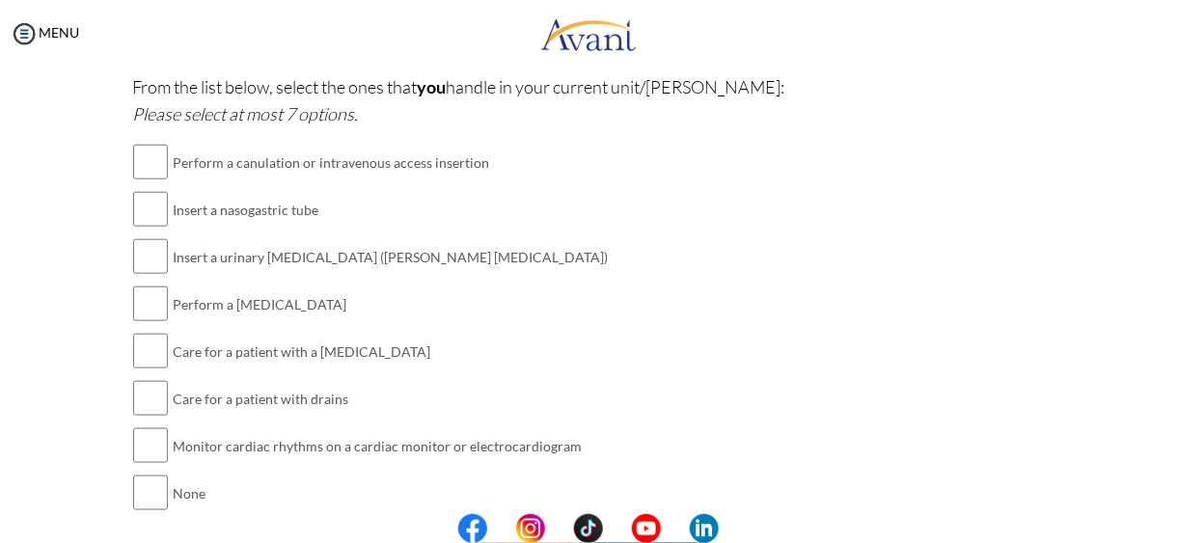
scroll to position [514, 0]
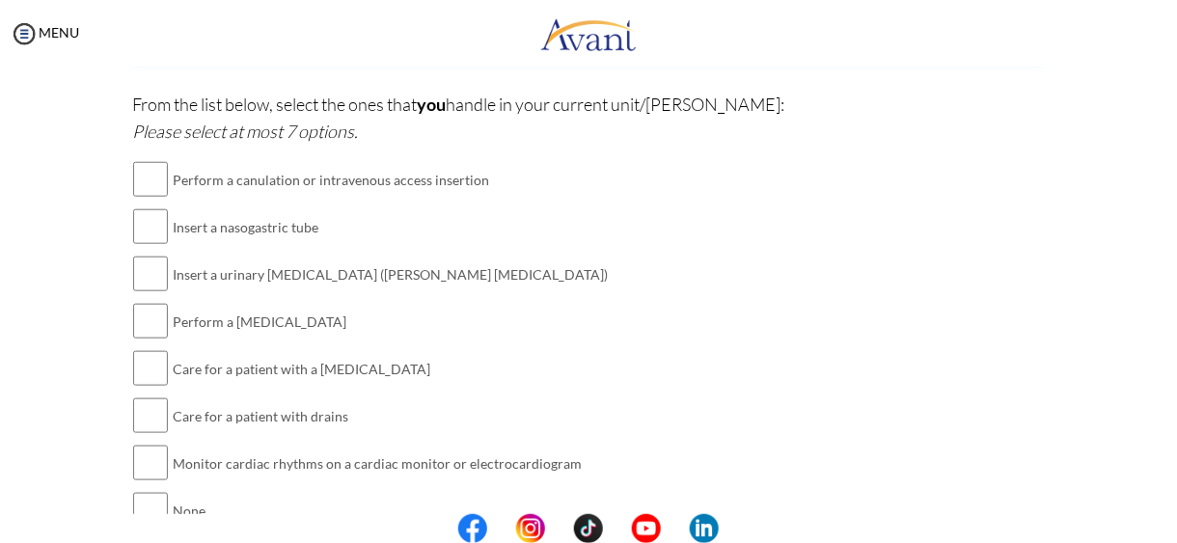
type textarea "Trauma Cases Hernias Obstetric [MEDICAL_DATA]"
click at [144, 173] on input "checkbox" at bounding box center [150, 179] width 35 height 39
checkbox input "true"
click at [142, 274] on input "checkbox" at bounding box center [150, 274] width 35 height 39
checkbox input "true"
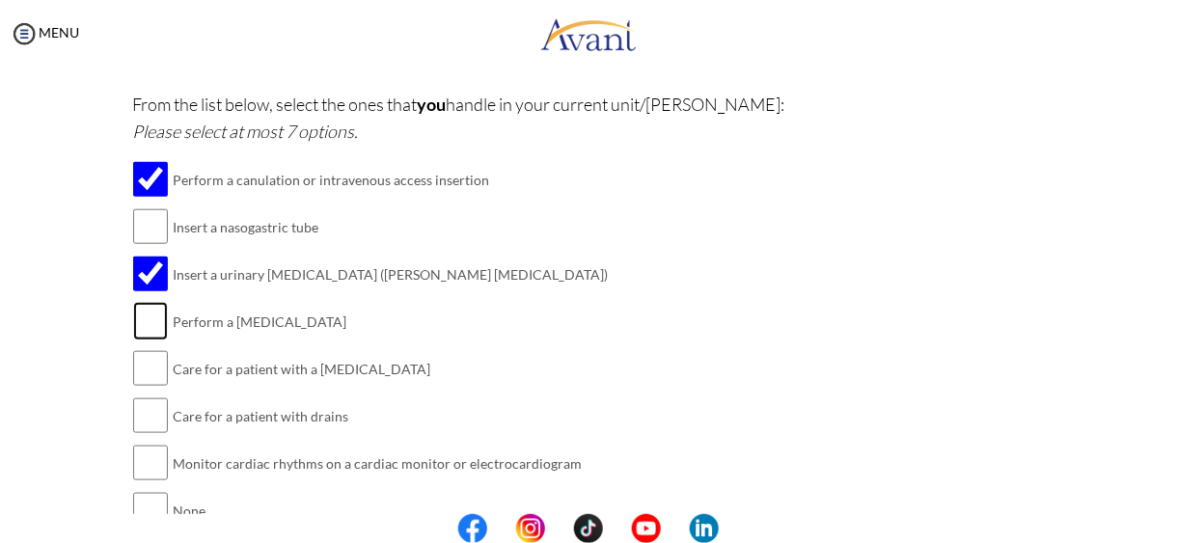
click at [136, 320] on input "checkbox" at bounding box center [150, 321] width 35 height 39
checkbox input "true"
click at [135, 368] on input "checkbox" at bounding box center [150, 368] width 35 height 39
checkbox input "true"
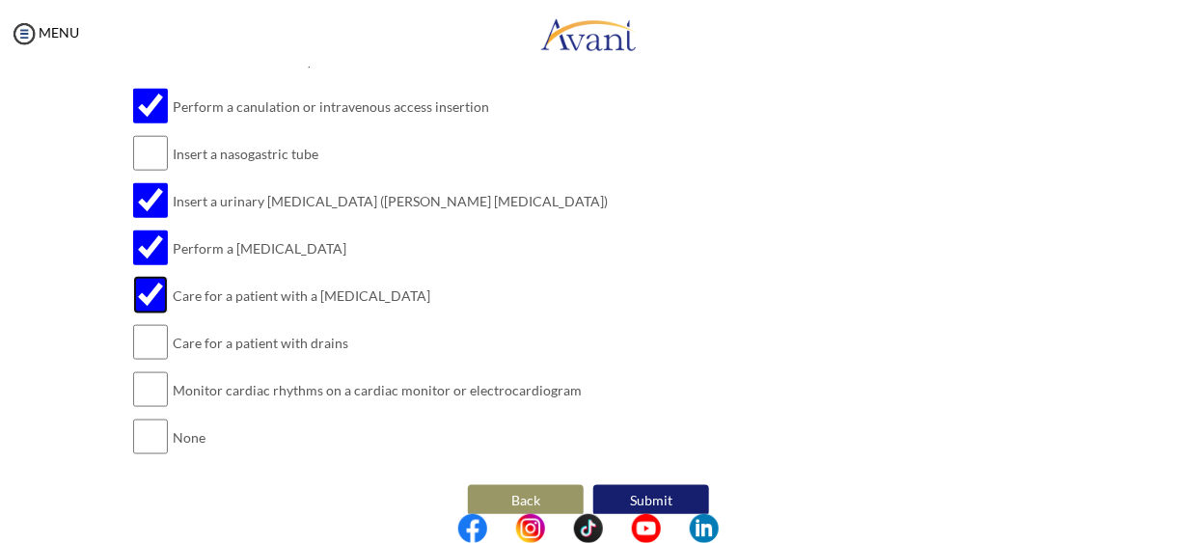
scroll to position [605, 0]
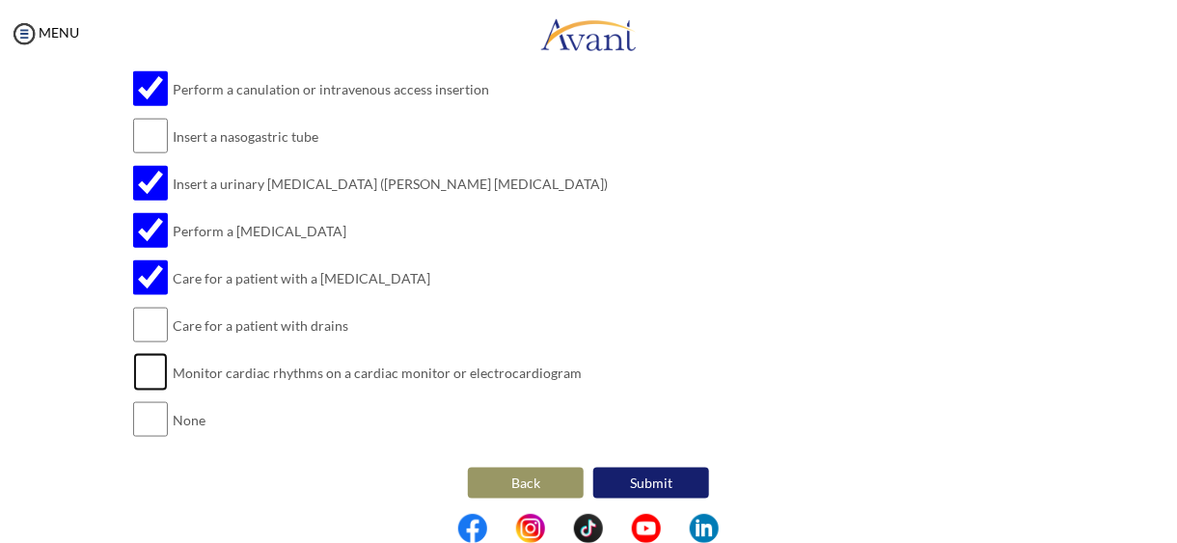
click at [141, 370] on input "checkbox" at bounding box center [150, 372] width 35 height 39
checkbox input "true"
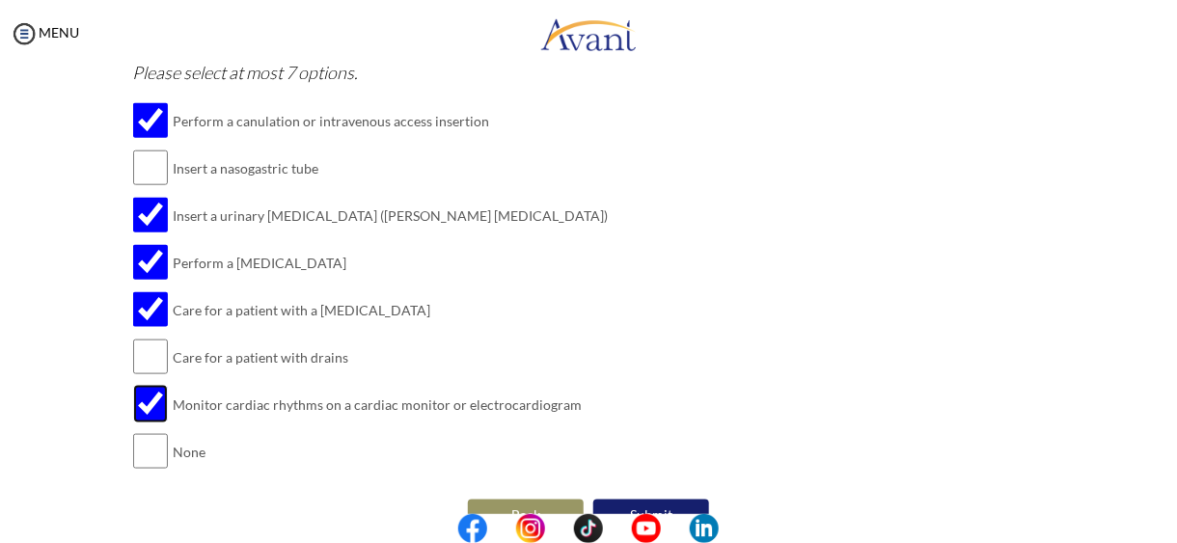
scroll to position [562, 0]
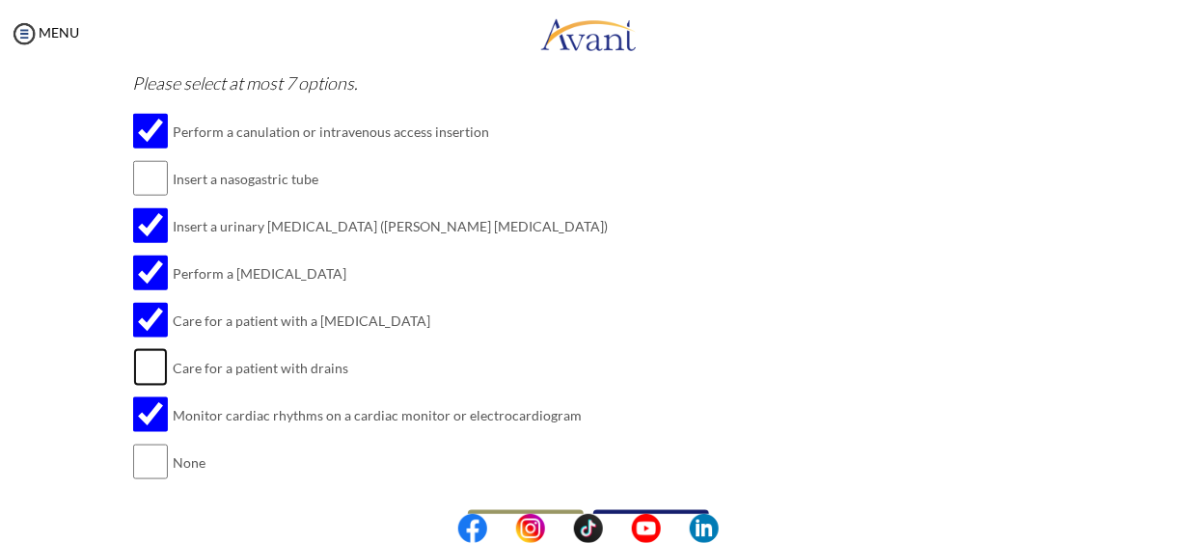
click at [150, 360] on input "checkbox" at bounding box center [150, 367] width 35 height 39
checkbox input "true"
click at [151, 172] on input "checkbox" at bounding box center [150, 178] width 35 height 39
checkbox input "true"
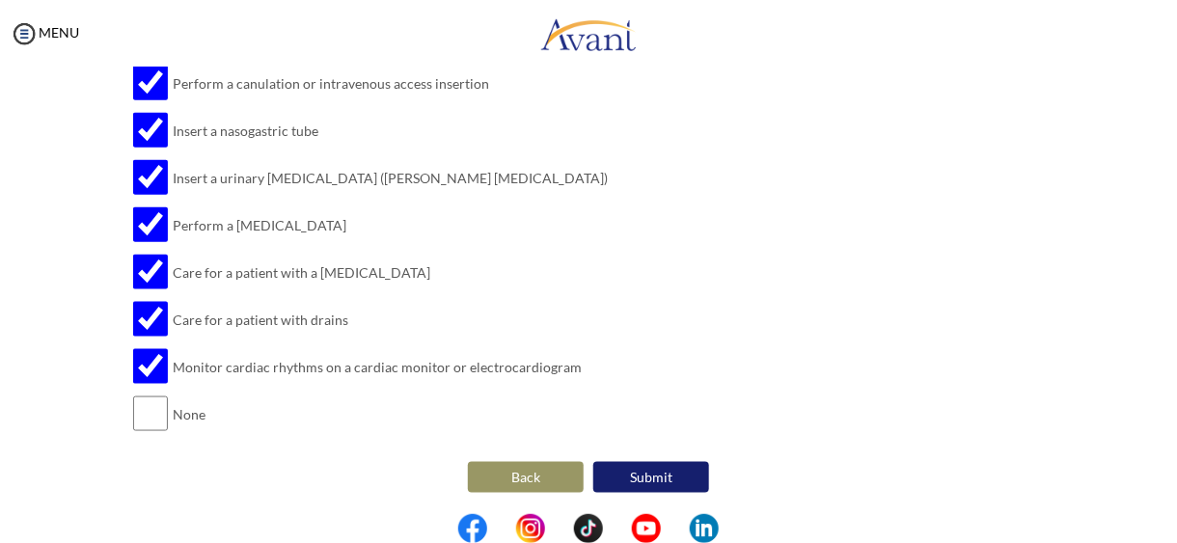
click at [640, 469] on button "Submit" at bounding box center [651, 477] width 116 height 31
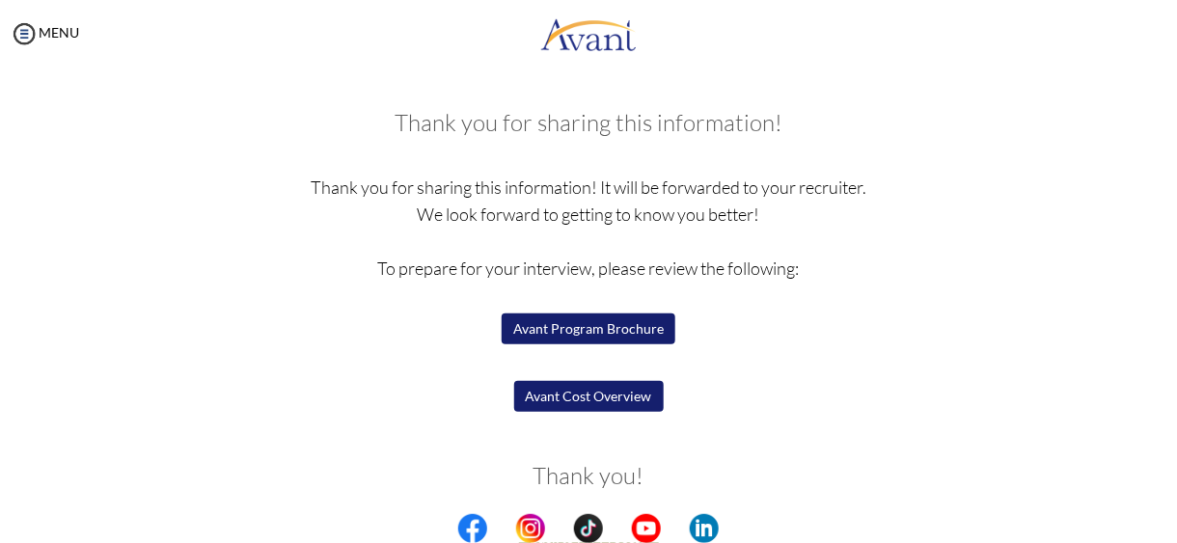
scroll to position [79, 0]
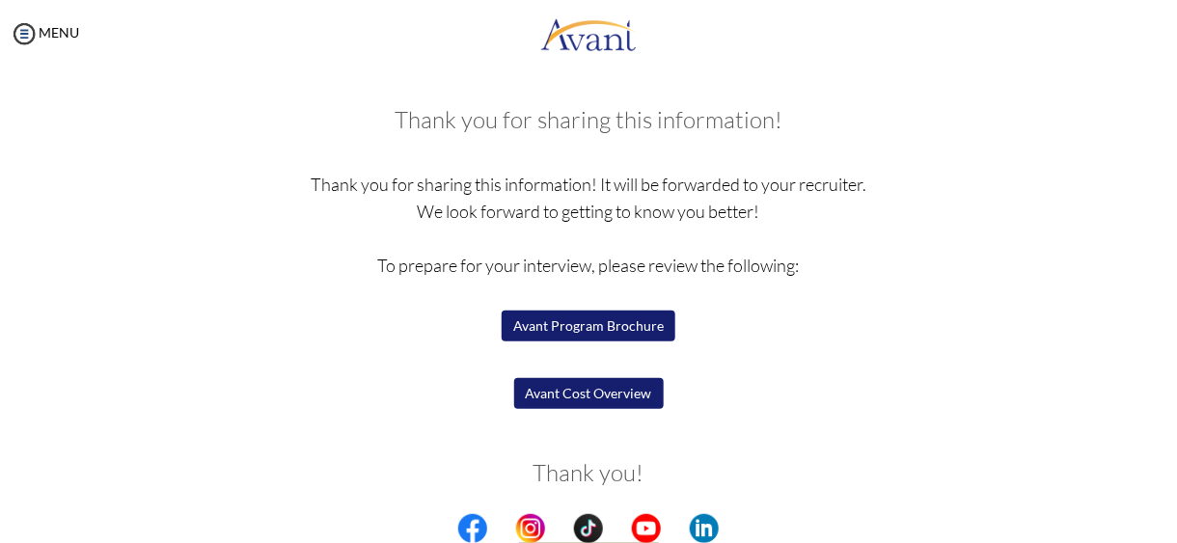
click at [576, 324] on button "Avant Program Brochure" at bounding box center [589, 326] width 174 height 31
